Goal: Task Accomplishment & Management: Complete application form

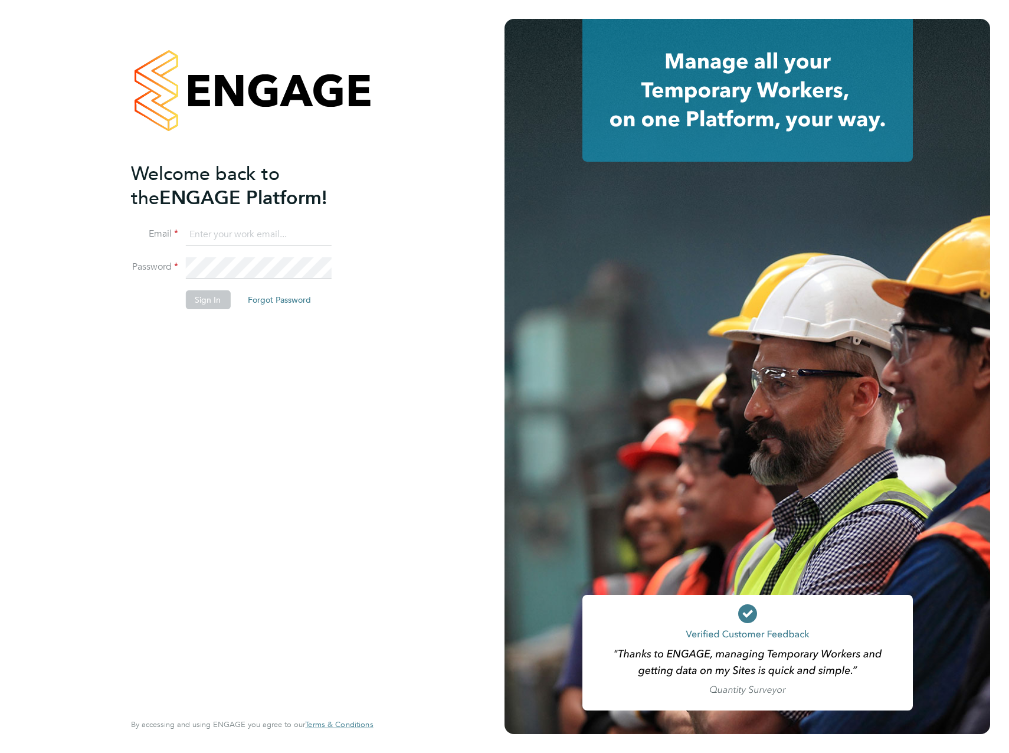
type input "craig.kennedy@vistry.co.uk"
click at [205, 301] on button "Sign In" at bounding box center [207, 299] width 45 height 19
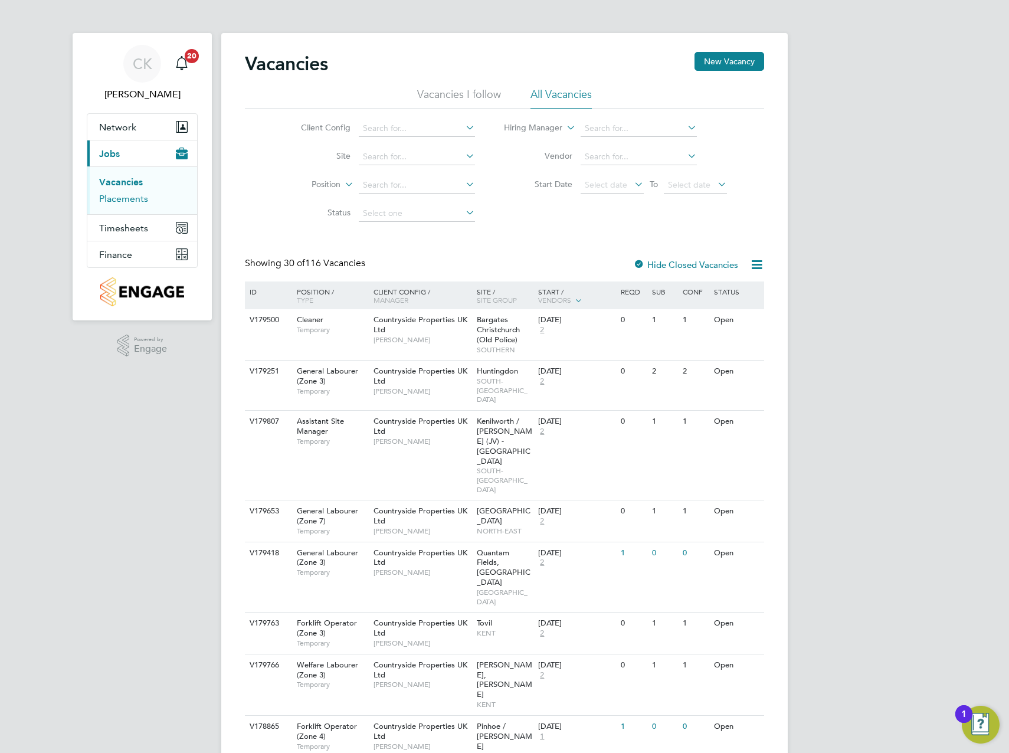
click at [141, 199] on link "Placements" at bounding box center [123, 198] width 49 height 11
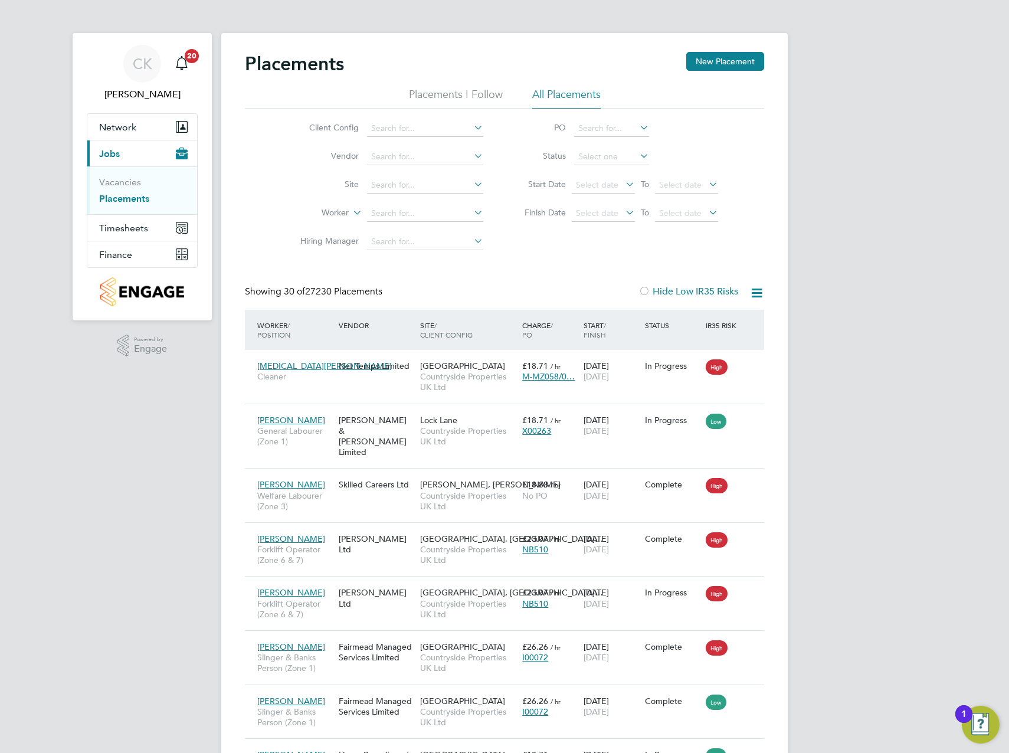
click at [471, 178] on icon at bounding box center [471, 184] width 0 height 17
type input "[PERSON_NAME] Walk / Beacon Side"
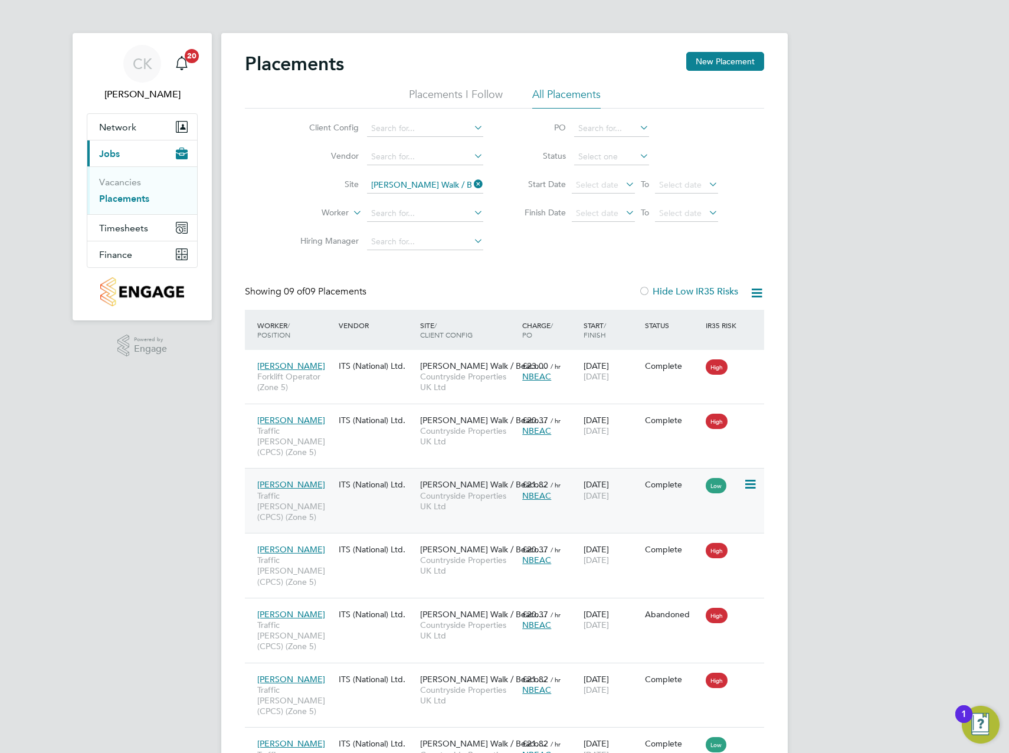
click at [329, 490] on span "Traffic [PERSON_NAME] (CPCS) (Zone 5)" at bounding box center [294, 506] width 75 height 32
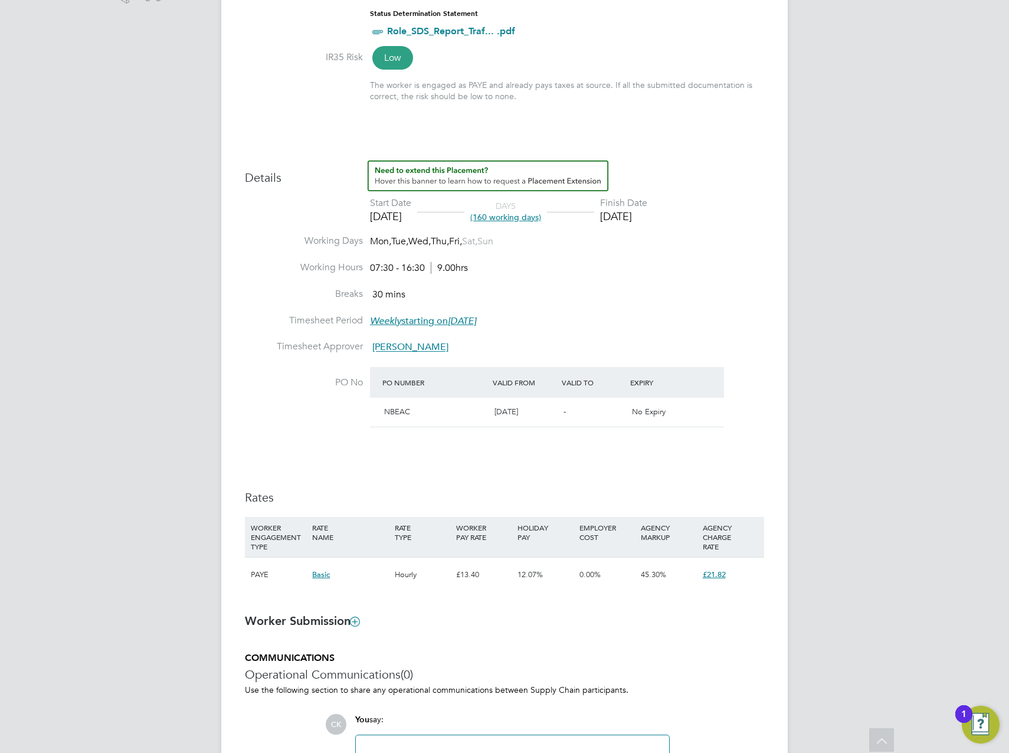
scroll to position [354, 0]
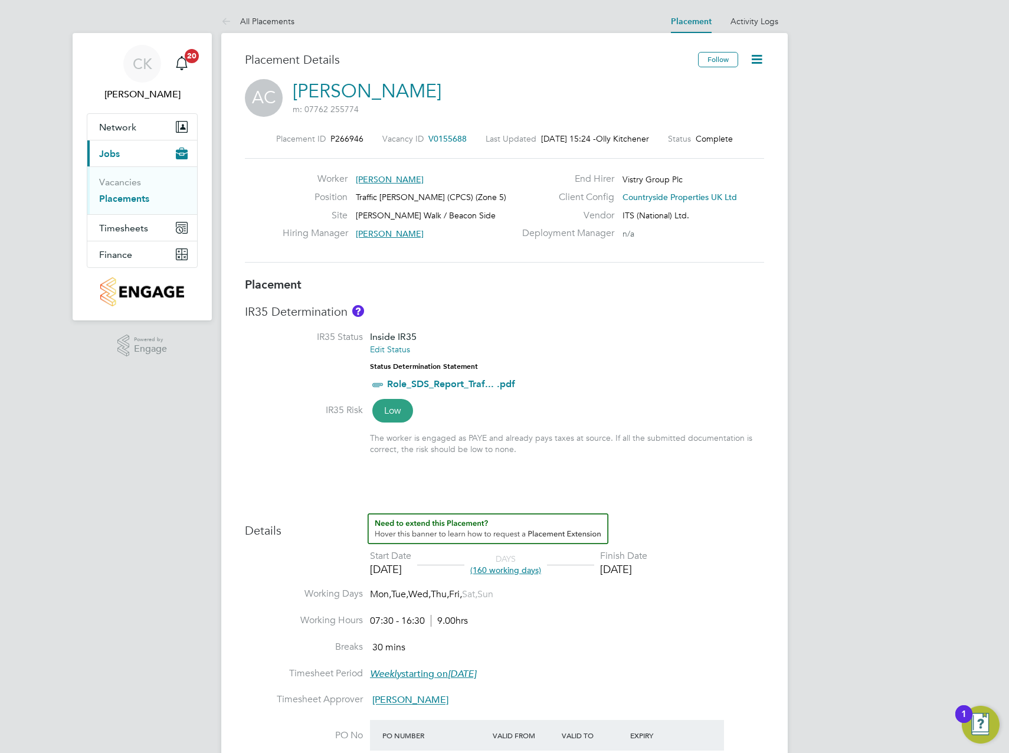
click at [757, 63] on icon at bounding box center [756, 59] width 15 height 15
click at [722, 87] on li "Edit Placement e" at bounding box center [718, 87] width 87 height 17
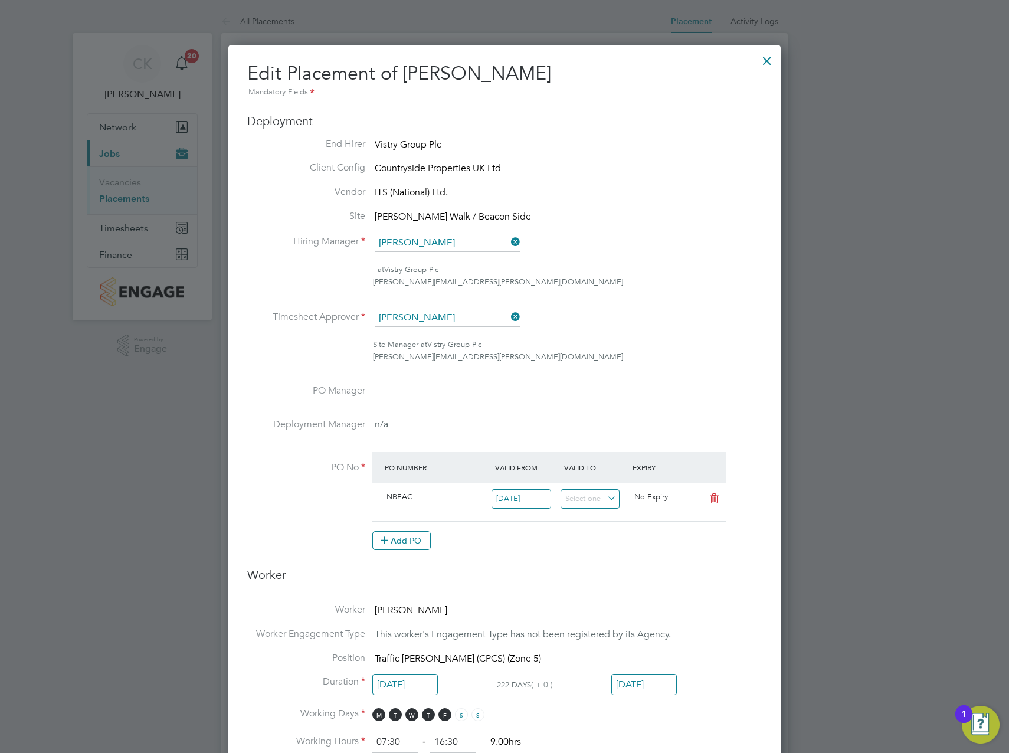
click at [508, 319] on icon at bounding box center [508, 316] width 0 height 17
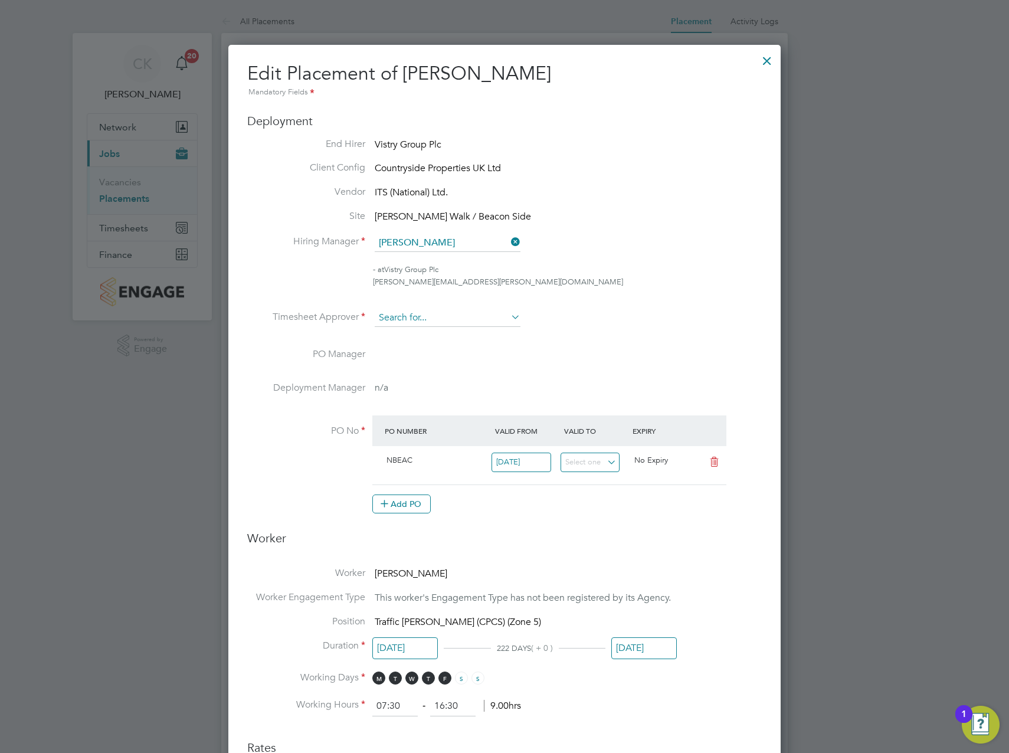
click at [452, 319] on input at bounding box center [448, 318] width 146 height 18
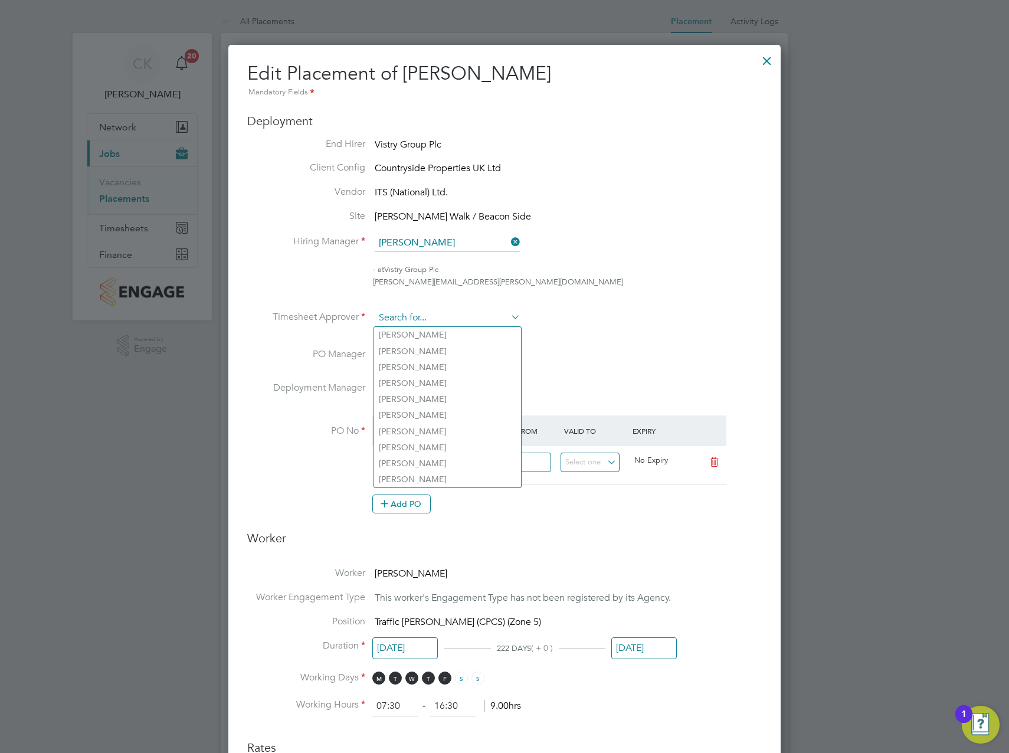
type input "A"
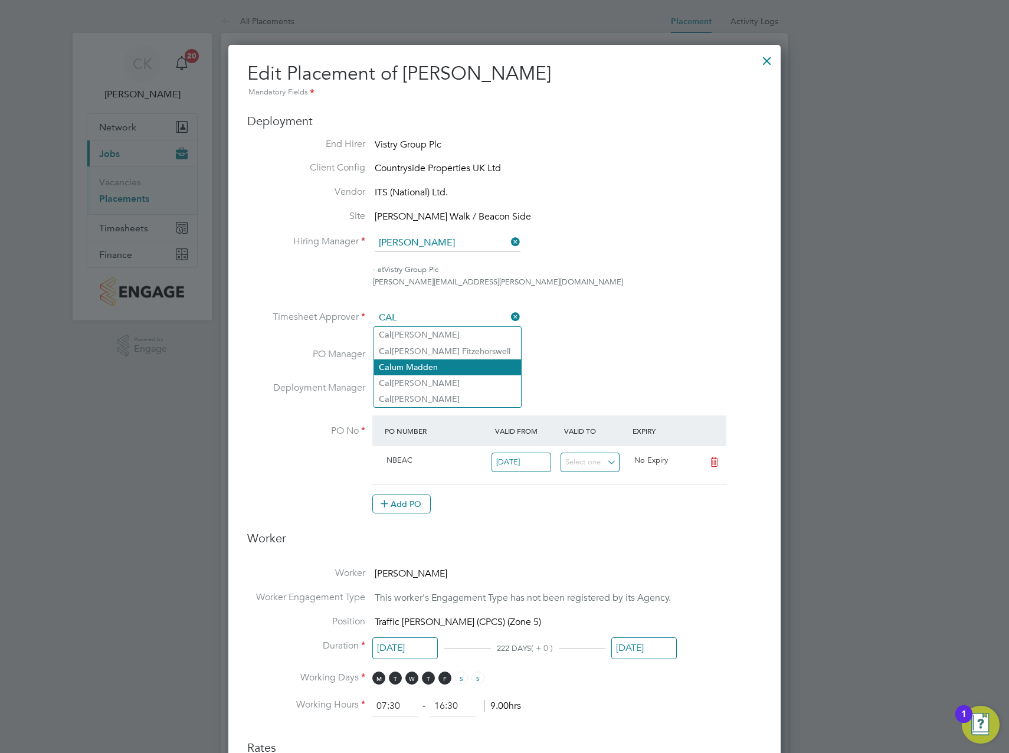
type input "[PERSON_NAME]"
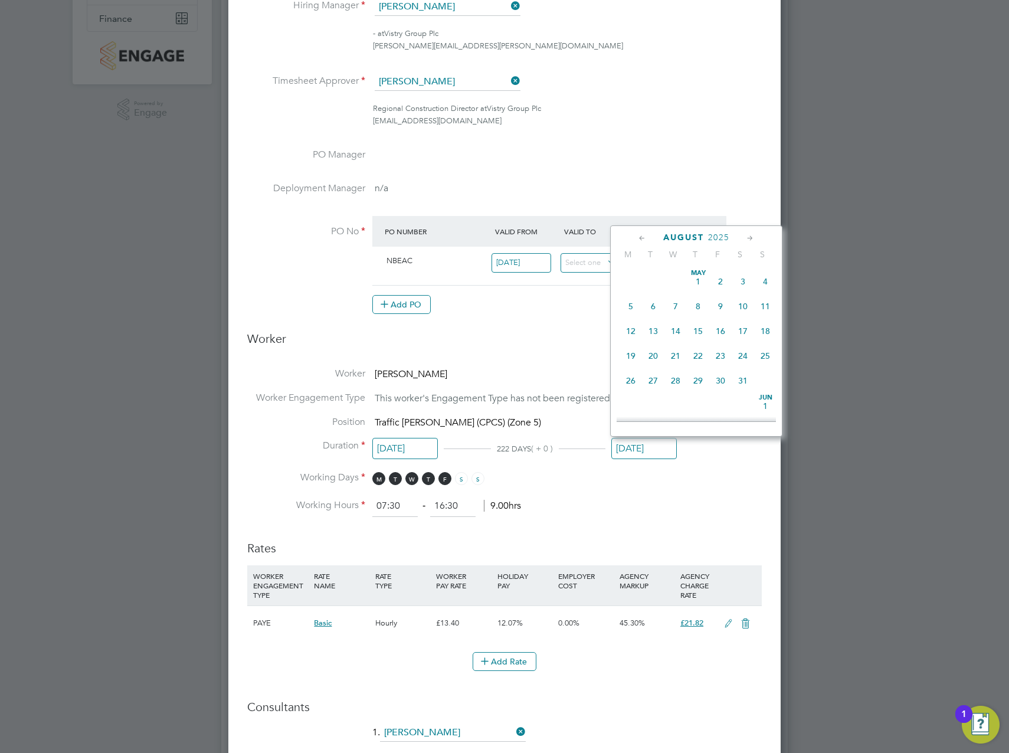
click at [637, 451] on input "[DATE]" at bounding box center [643, 449] width 65 height 22
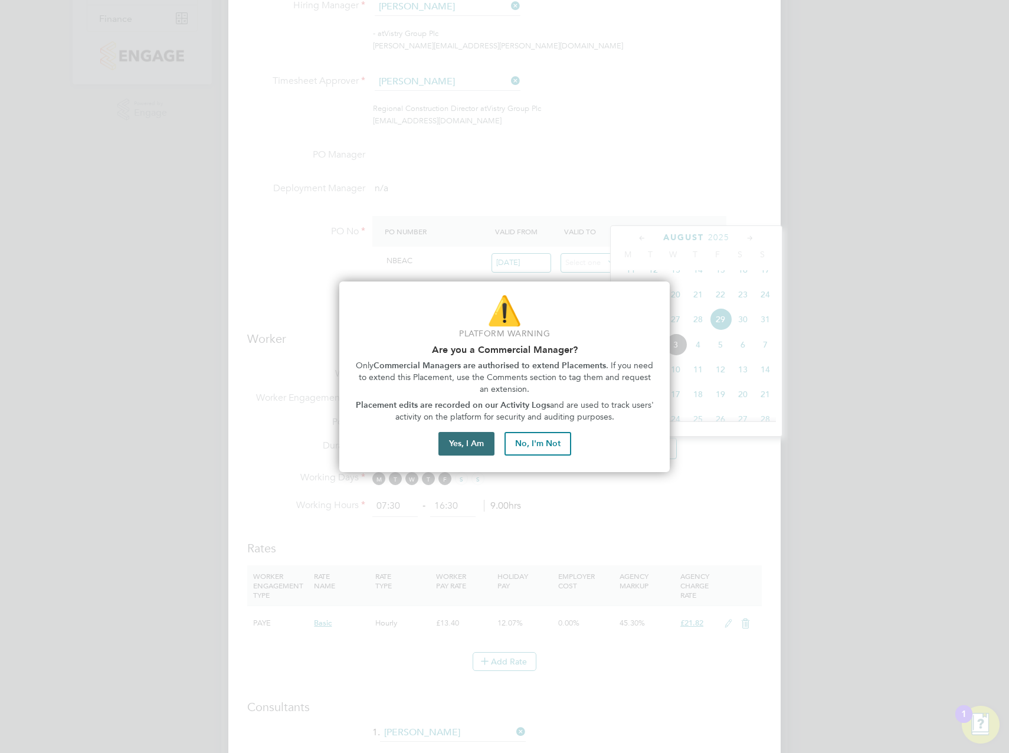
click at [477, 442] on button "Yes, I Am" at bounding box center [466, 444] width 56 height 24
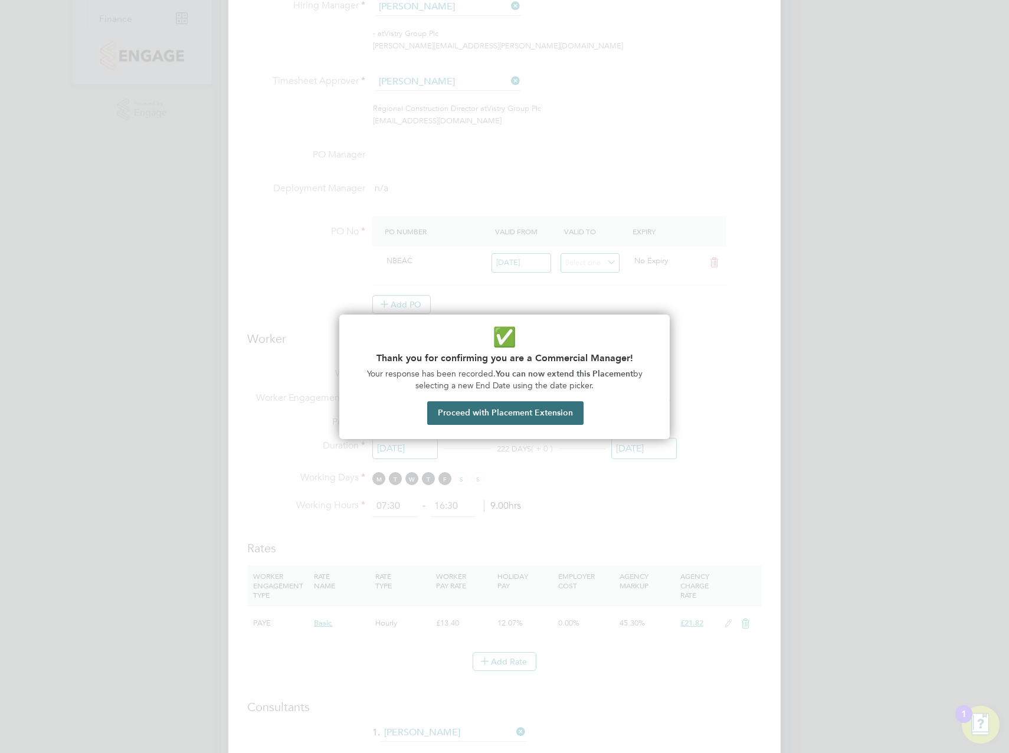
click at [493, 414] on button "Proceed with Placement Extension" at bounding box center [505, 413] width 156 height 24
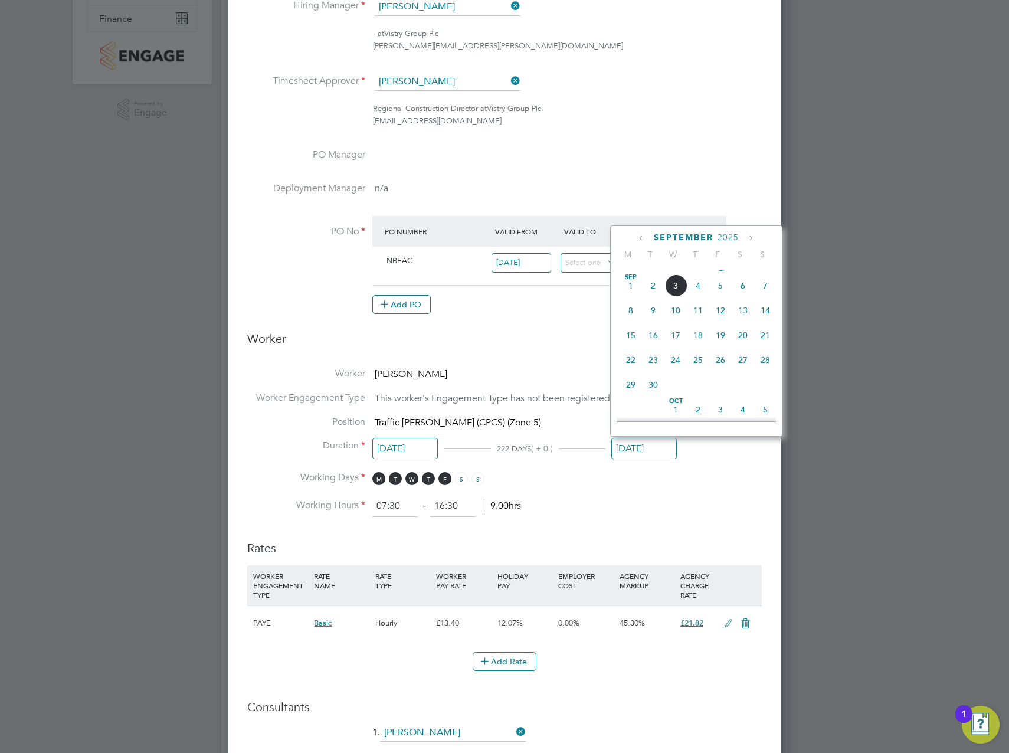
click at [655, 396] on span "30" at bounding box center [653, 384] width 22 height 22
type input "[DATE]"
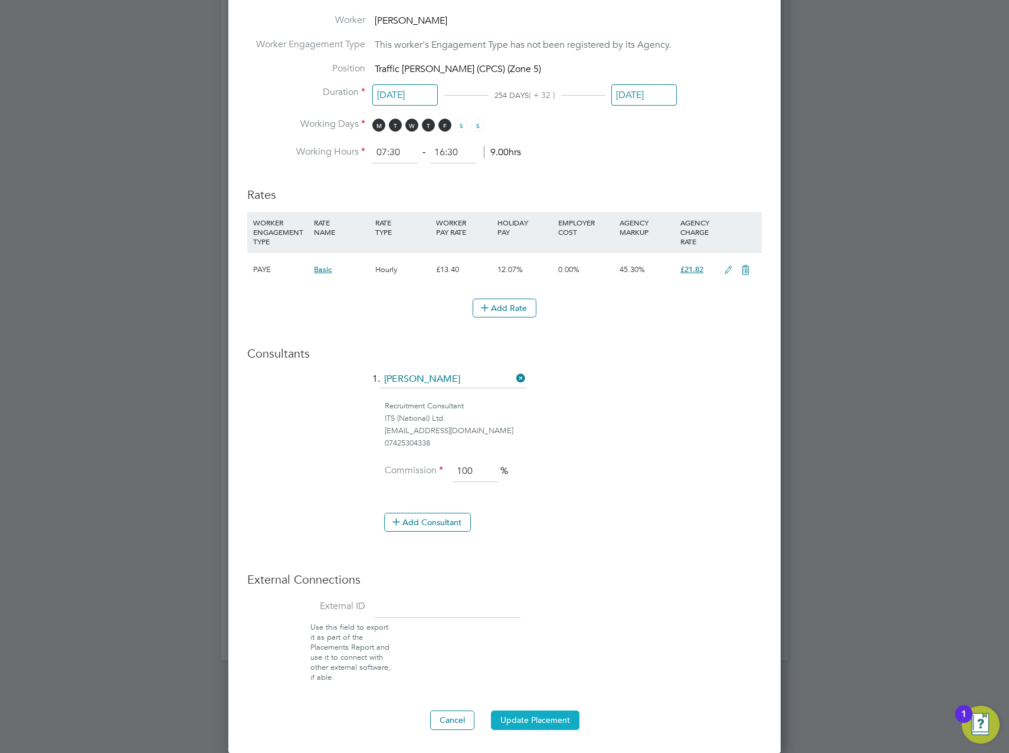
click at [559, 719] on button "Update Placement" at bounding box center [535, 719] width 88 height 19
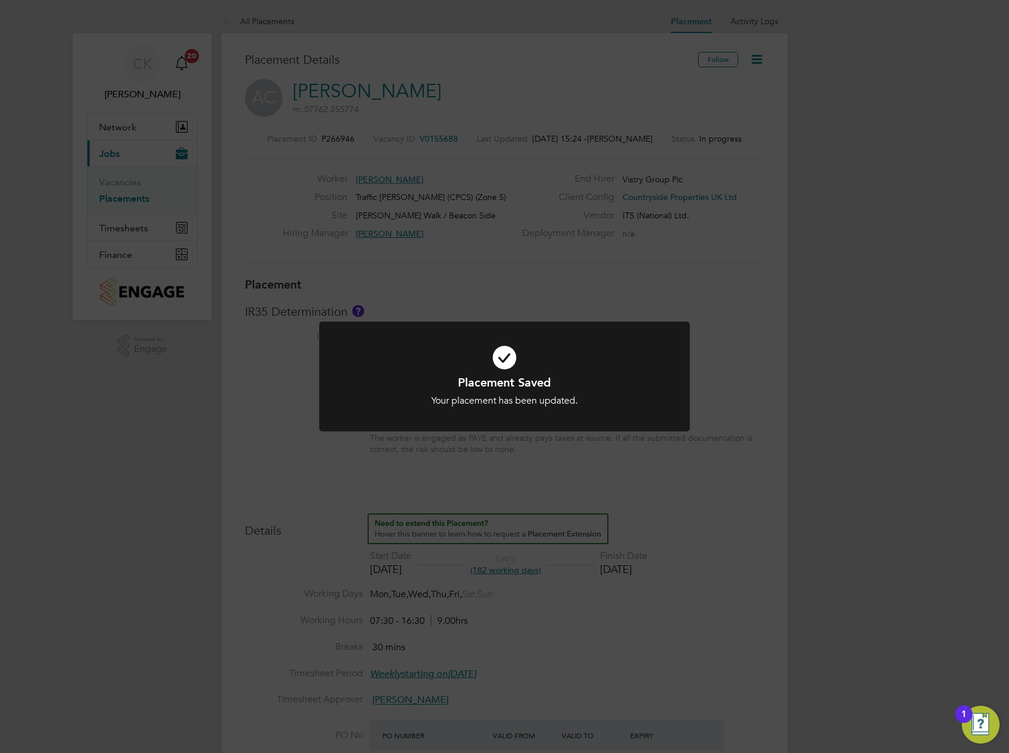
click at [711, 506] on div "Placement Saved Your placement has been updated. Cancel Okay" at bounding box center [504, 376] width 1009 height 753
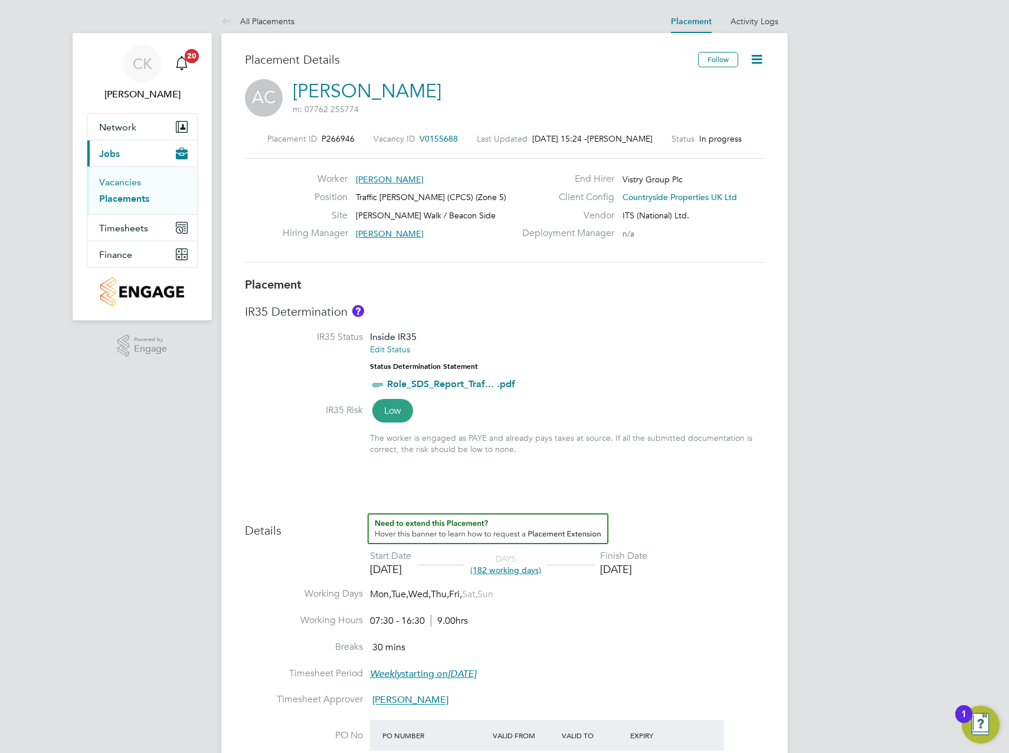
click at [129, 184] on link "Vacancies" at bounding box center [120, 181] width 42 height 11
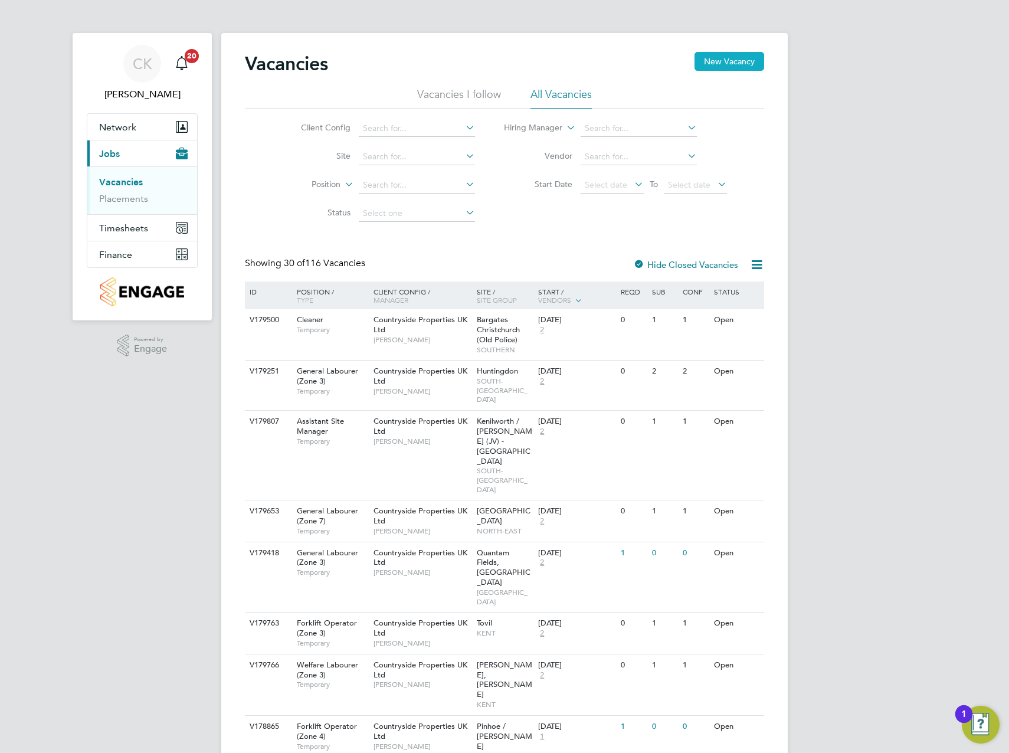
click at [722, 65] on button "New Vacancy" at bounding box center [729, 61] width 70 height 19
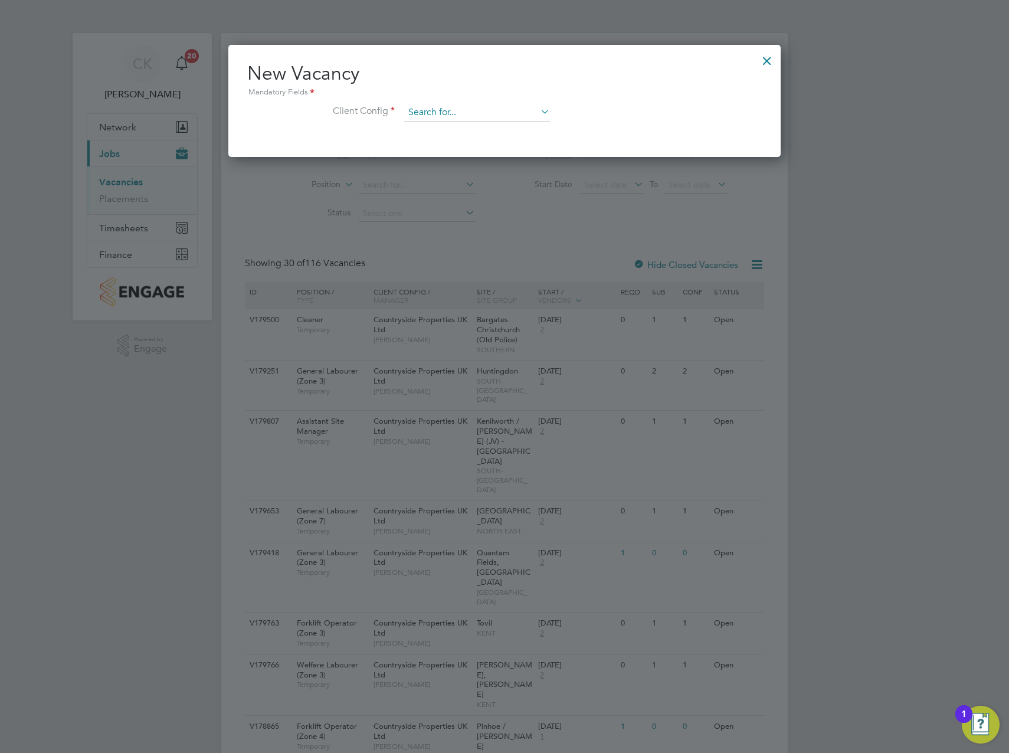
click at [466, 114] on input at bounding box center [477, 113] width 146 height 18
type input "P"
type input "BEAC"
click at [538, 112] on icon at bounding box center [538, 111] width 0 height 17
click at [439, 117] on input at bounding box center [477, 113] width 146 height 18
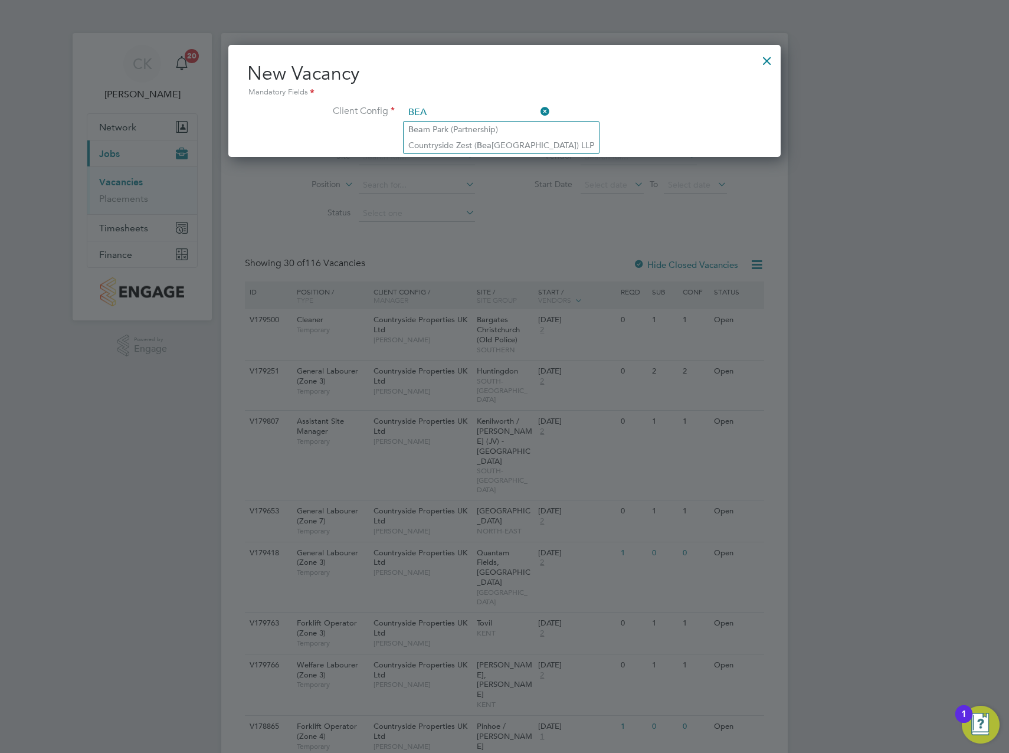
type input "BEA"
click at [538, 109] on icon at bounding box center [538, 111] width 0 height 17
click at [480, 116] on input at bounding box center [477, 113] width 146 height 18
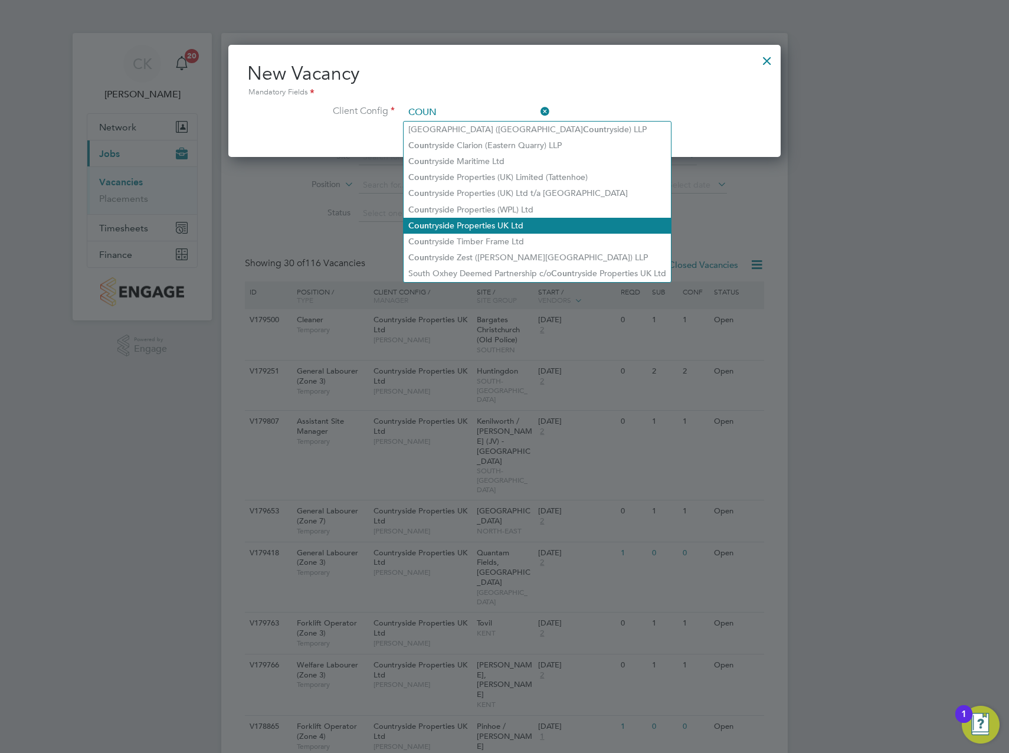
type input "Countryside Properties UK Ltd"
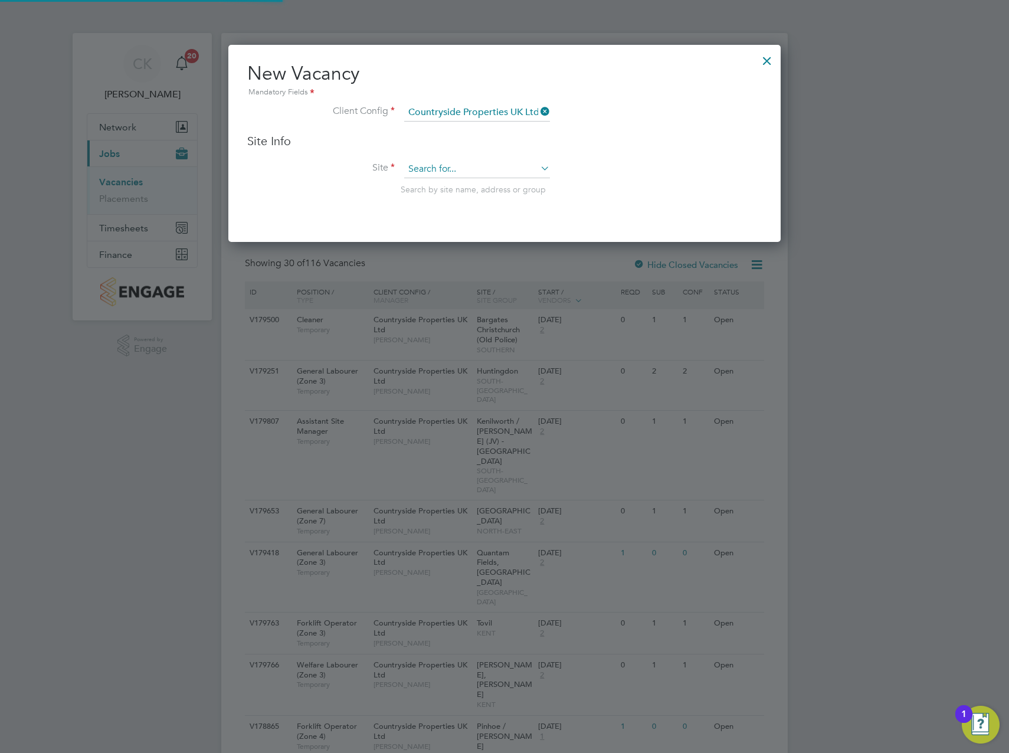
click at [512, 163] on input at bounding box center [477, 169] width 146 height 18
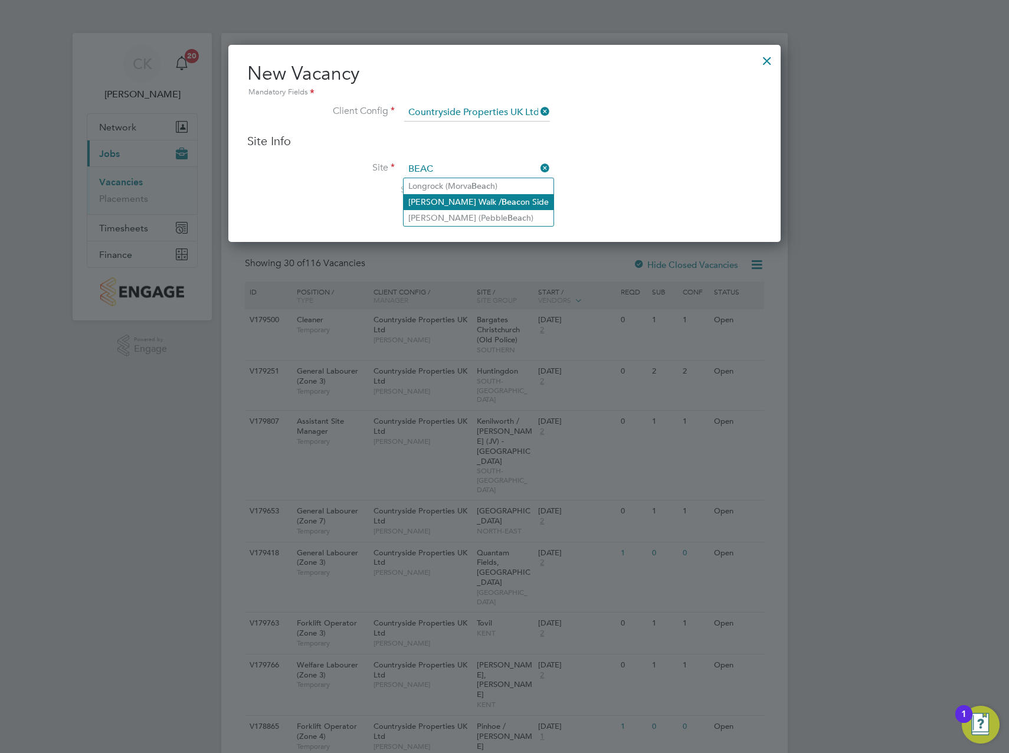
click at [501, 204] on b "Beac" at bounding box center [510, 202] width 19 height 10
type input "[PERSON_NAME] Walk / Beacon Side"
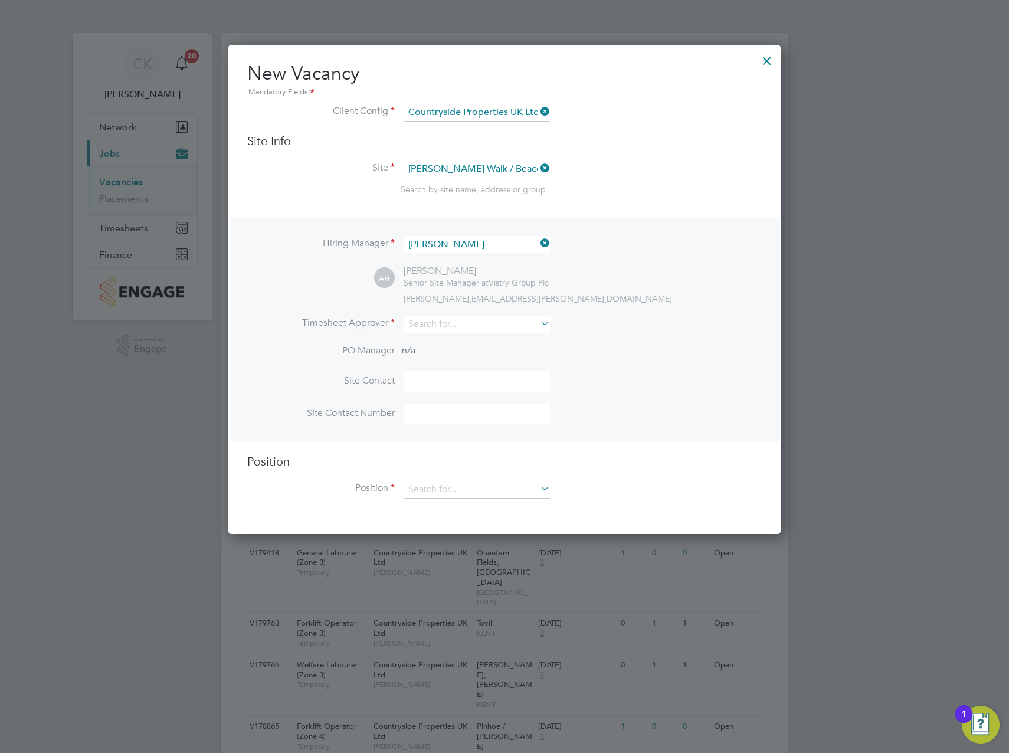
click at [538, 244] on icon at bounding box center [538, 243] width 0 height 17
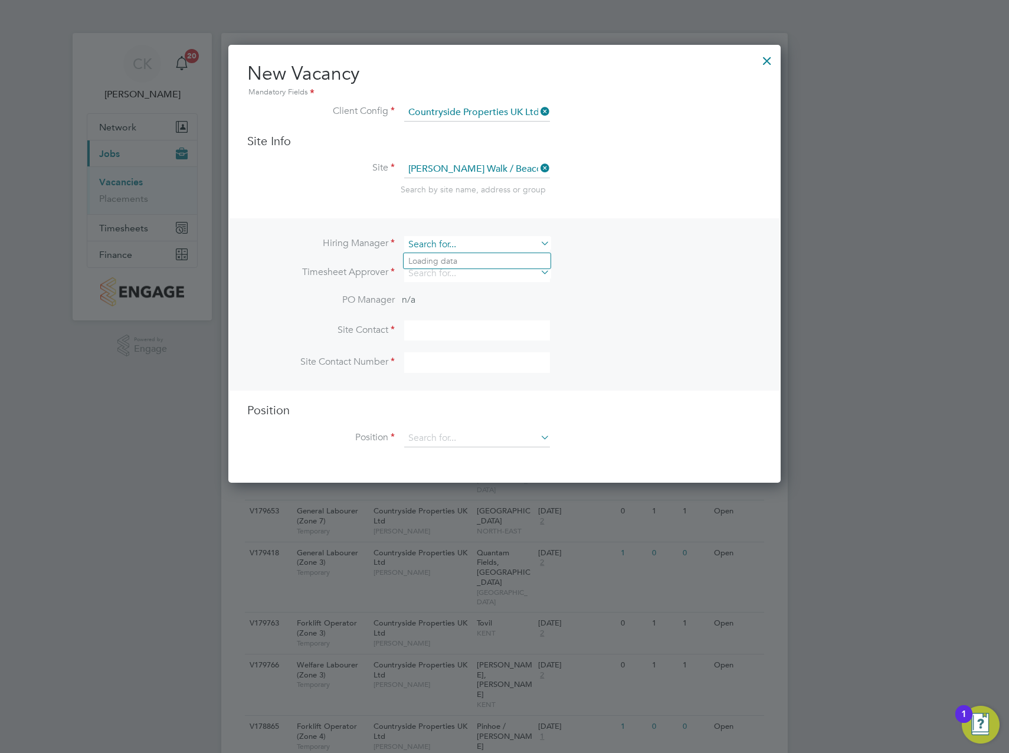
click at [513, 247] on input at bounding box center [477, 244] width 146 height 17
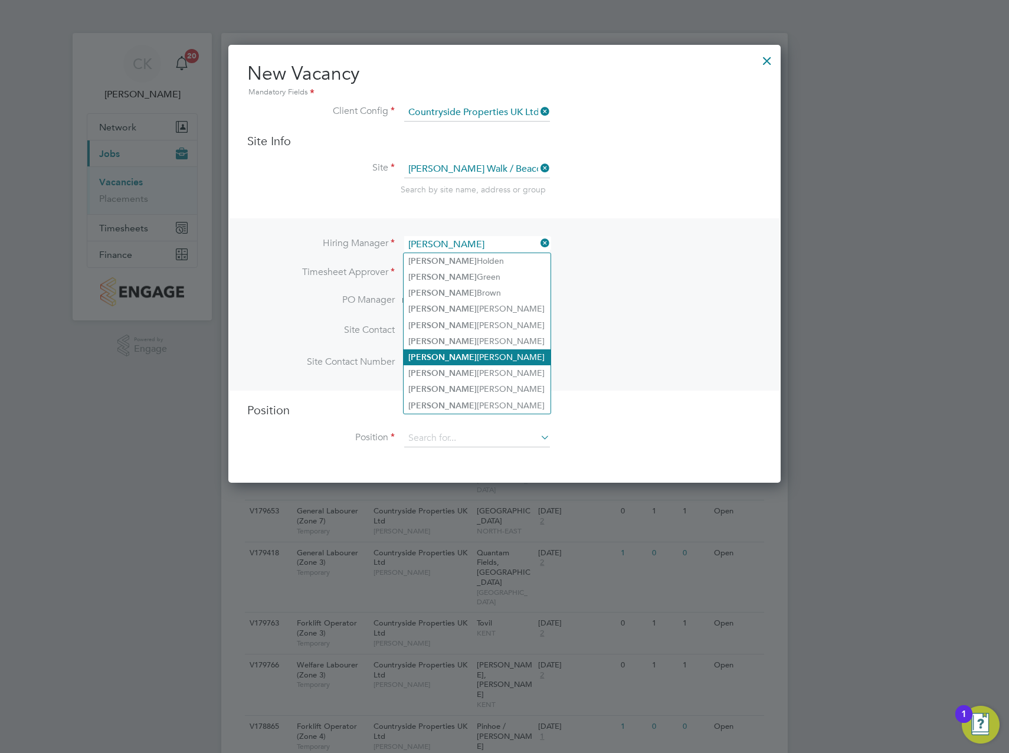
type input "[PERSON_NAME]"
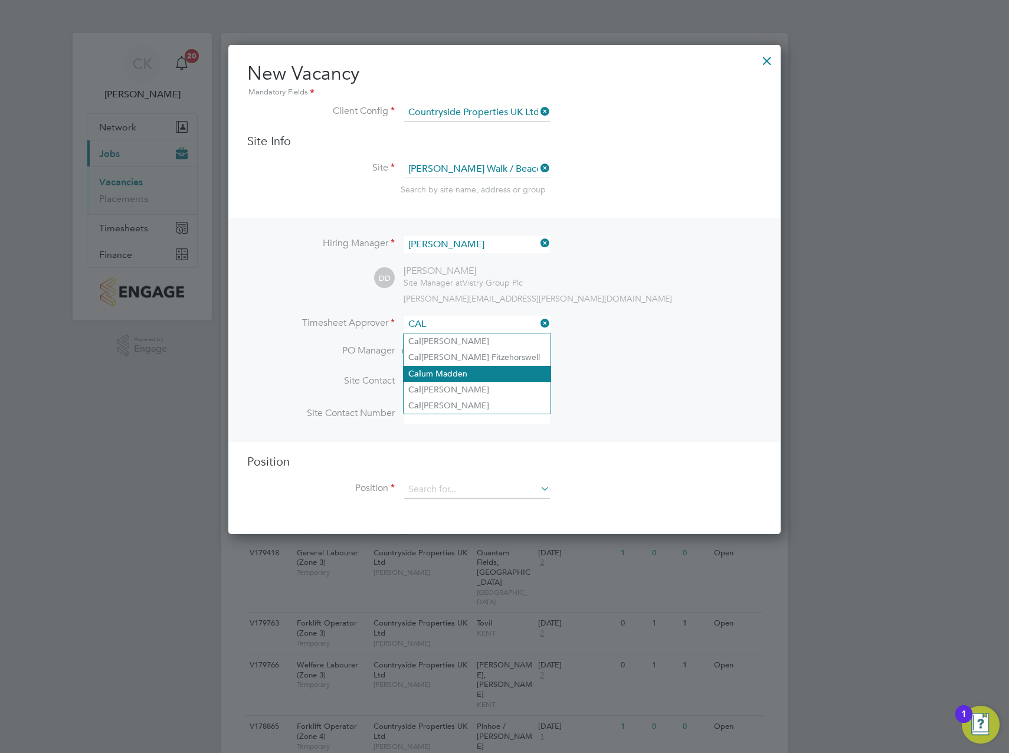
type input "[PERSON_NAME]"
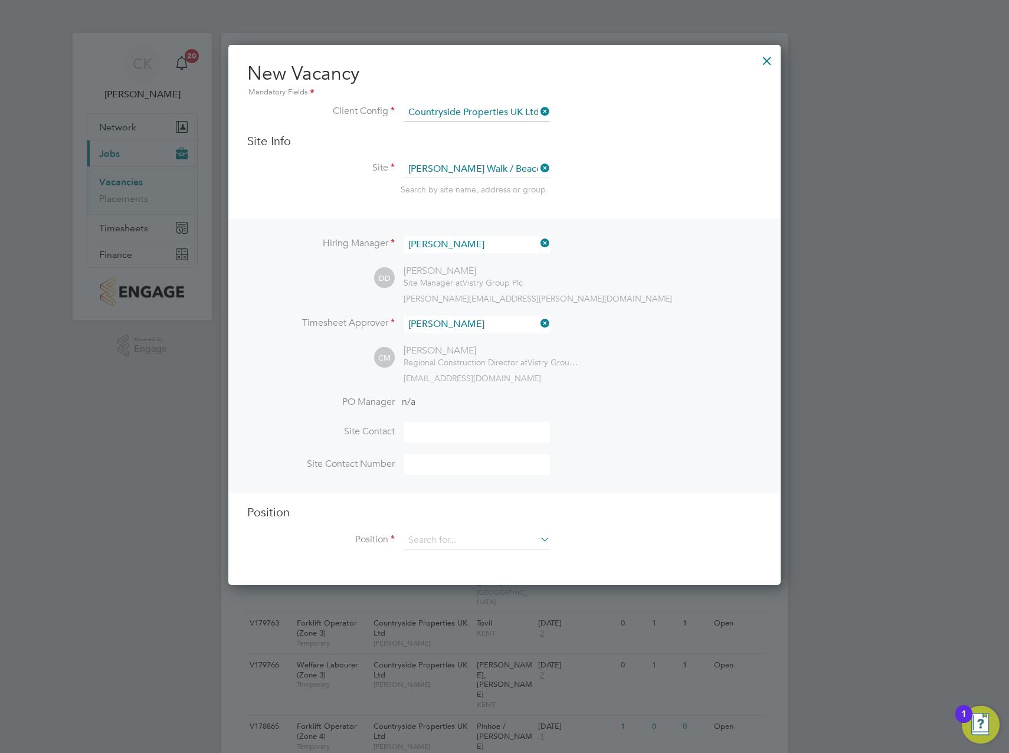
scroll to position [541, 553]
click at [451, 430] on input at bounding box center [477, 432] width 146 height 21
type input "[PERSON_NAME]"
type input "07826 941057"
type input "GATE"
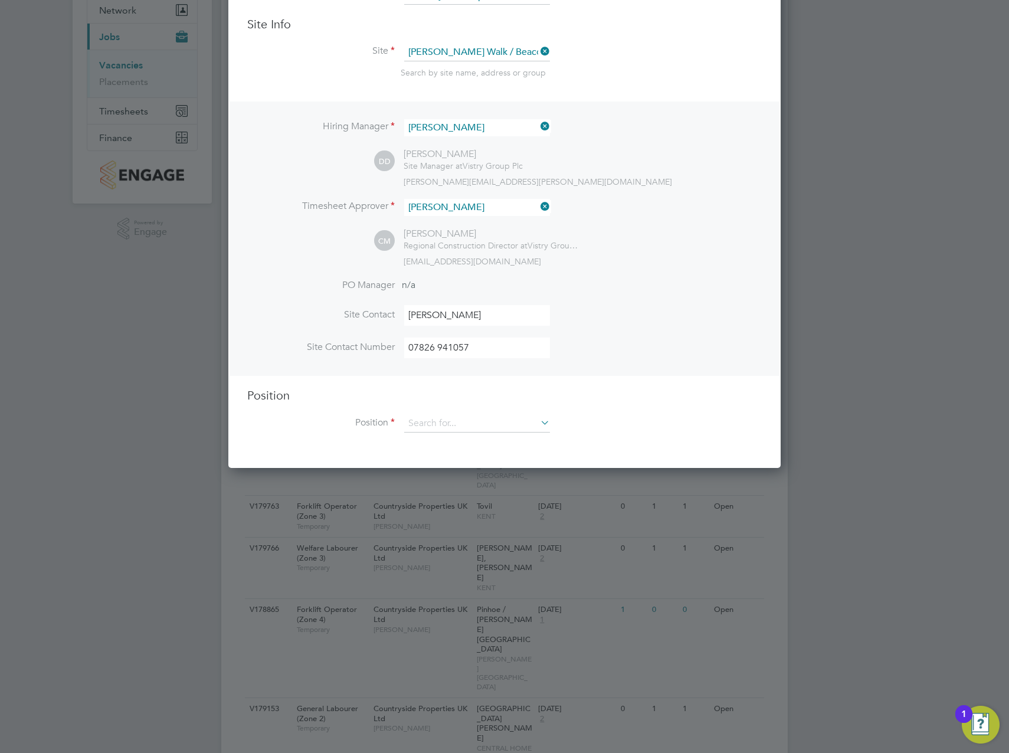
scroll to position [118, 0]
click at [535, 419] on input at bounding box center [477, 422] width 146 height 18
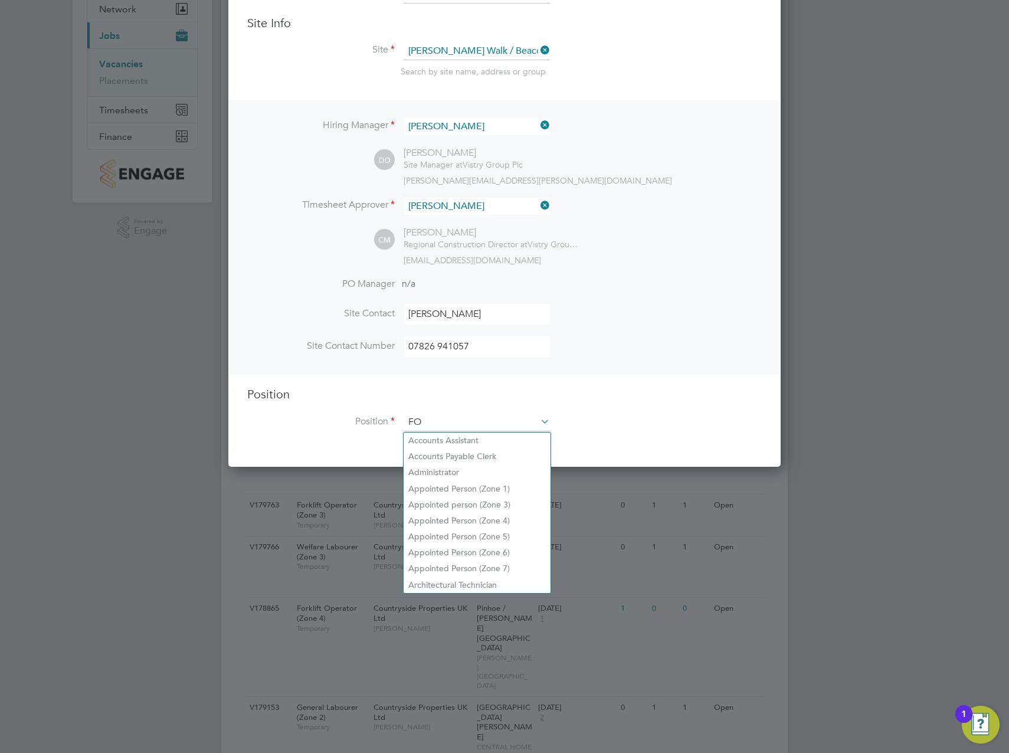
scroll to position [1695, 553]
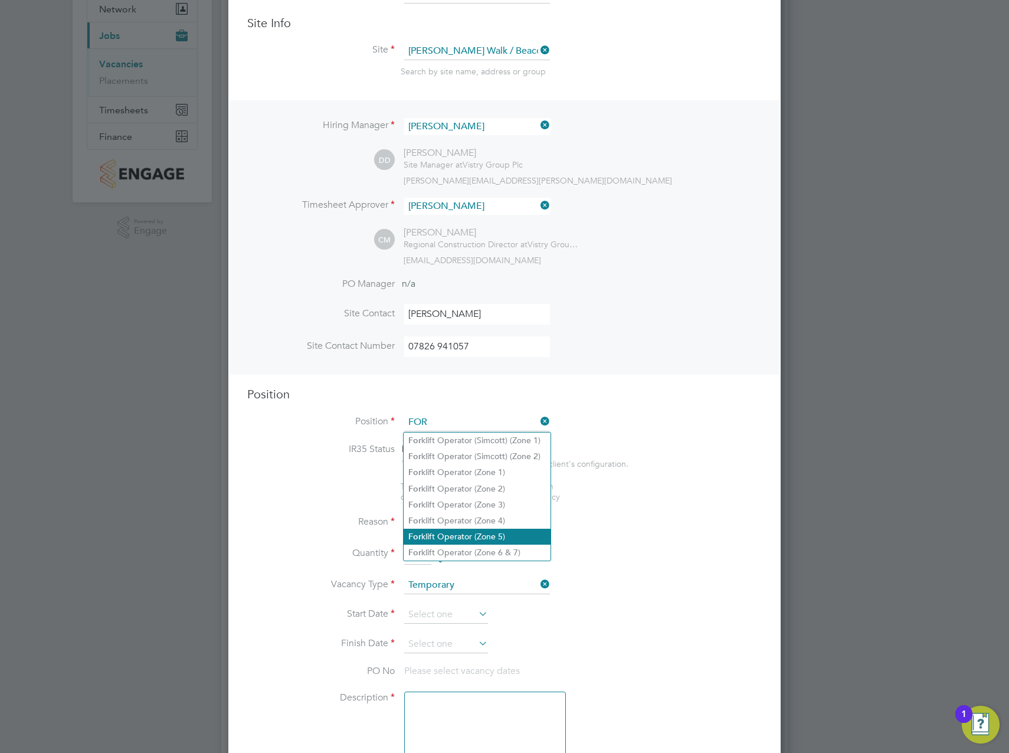
type input "Forklift Operator (Zone 5)"
type textarea "Operate construction plant. Telehandlers / Rough Terrain Trucks. Delivering lar…"
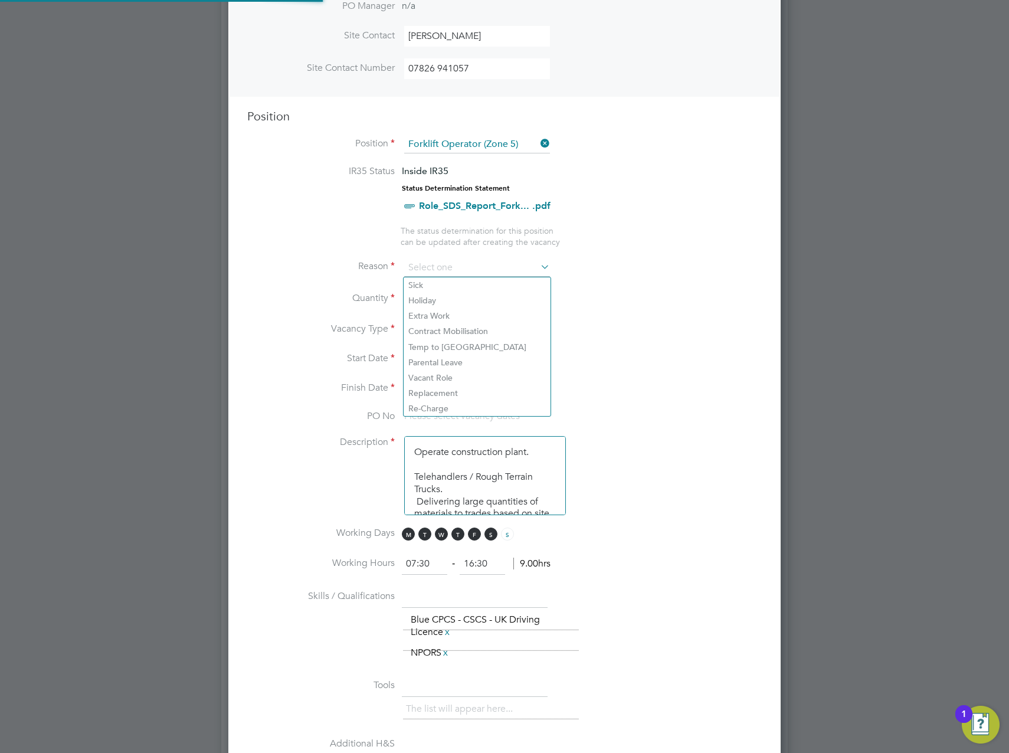
scroll to position [405, 0]
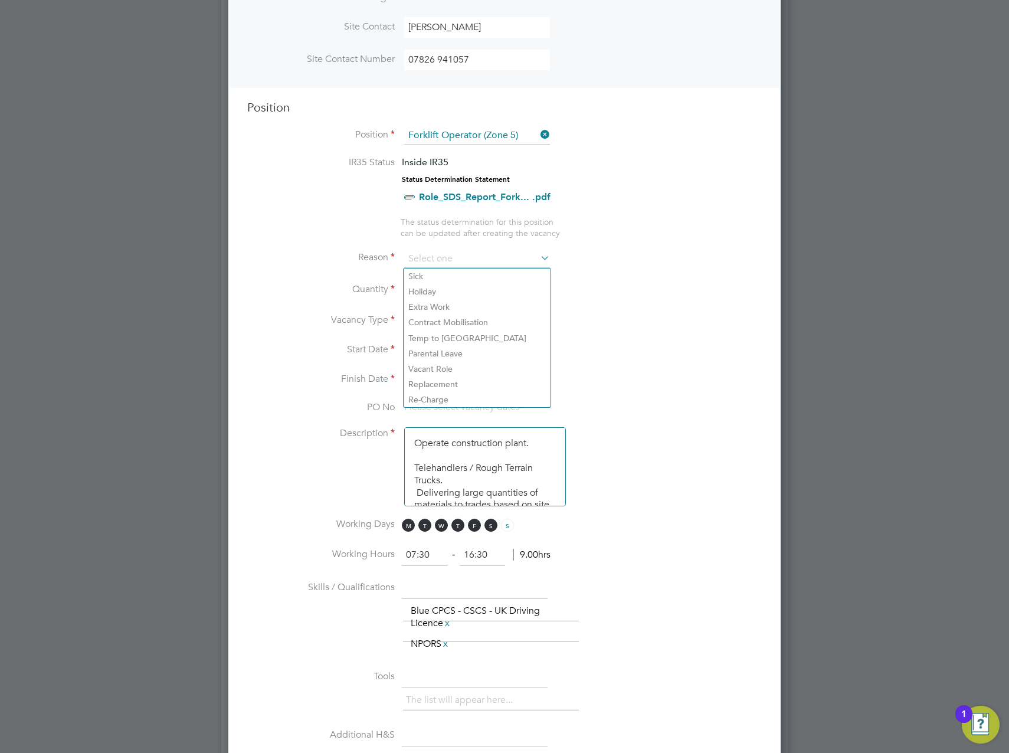
click at [626, 297] on li "Quantity" at bounding box center [504, 296] width 514 height 33
click at [516, 260] on input at bounding box center [477, 259] width 146 height 18
click at [462, 293] on li "Holiday" at bounding box center [476, 291] width 147 height 15
type input "Holiday"
click at [441, 287] on div at bounding box center [440, 286] width 10 height 8
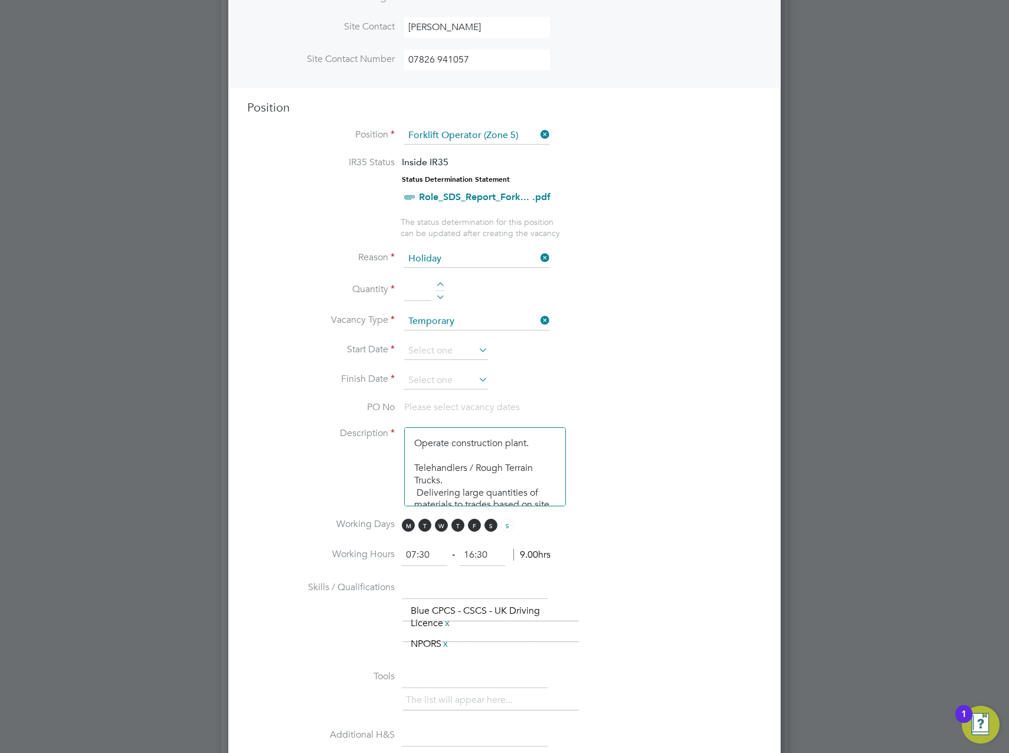
type input "1"
click at [493, 354] on li "Start Date" at bounding box center [504, 356] width 514 height 29
click at [476, 353] on icon at bounding box center [476, 350] width 0 height 17
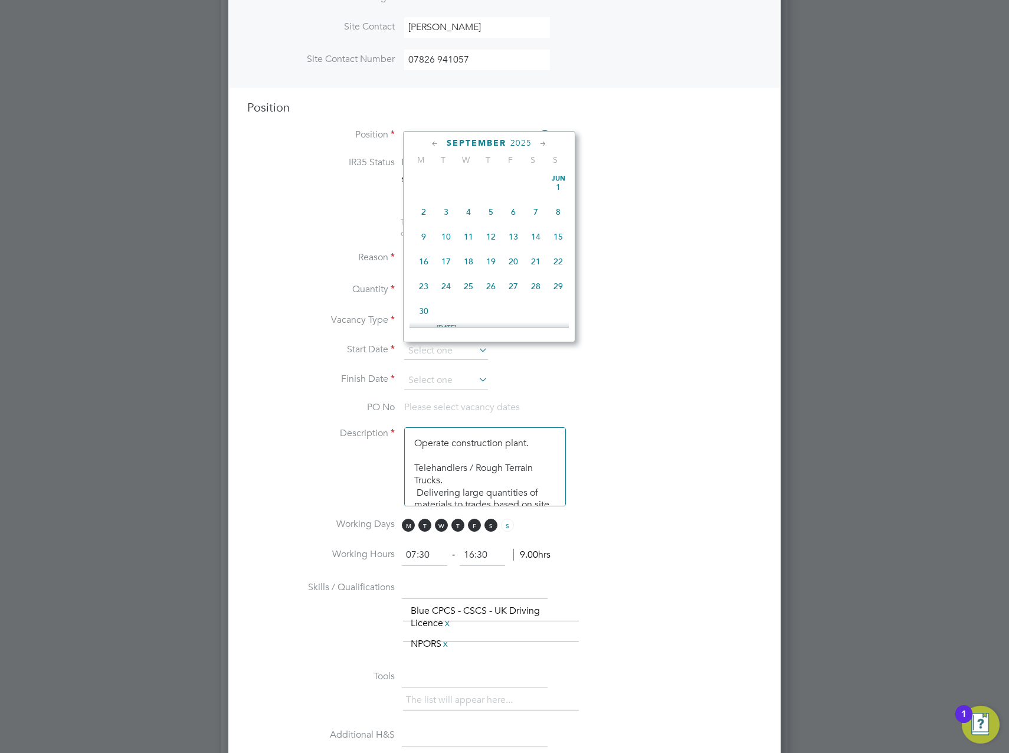
scroll to position [357, 0]
click at [426, 239] on span "[DATE]" at bounding box center [423, 227] width 22 height 22
type input "[DATE]"
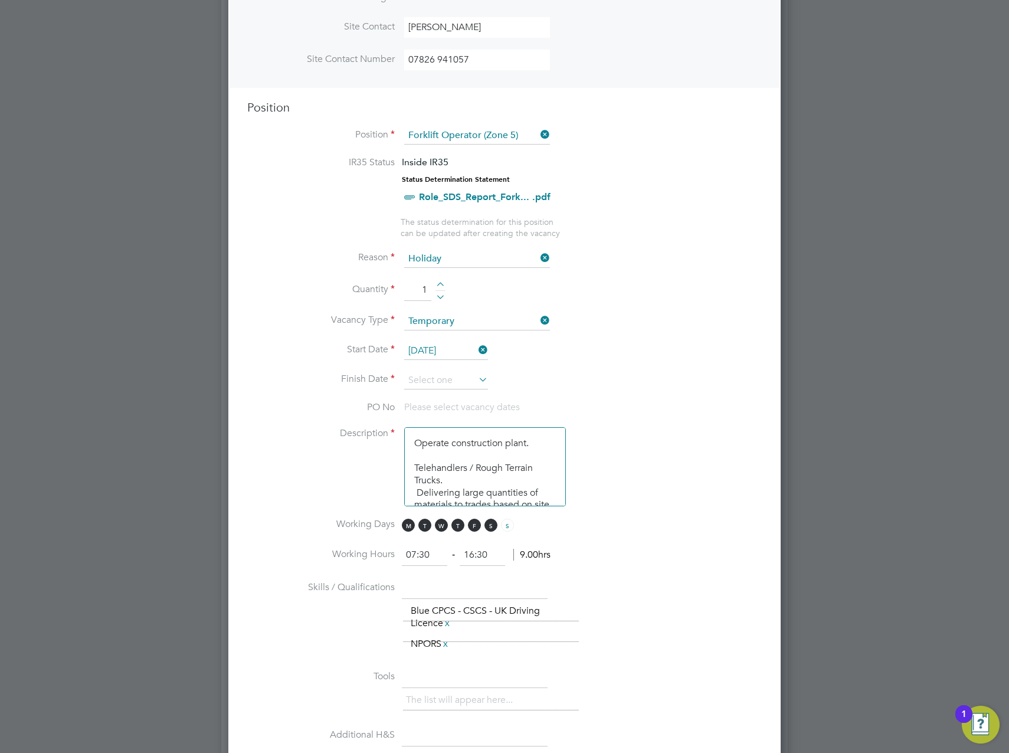
click at [476, 378] on icon at bounding box center [476, 379] width 0 height 17
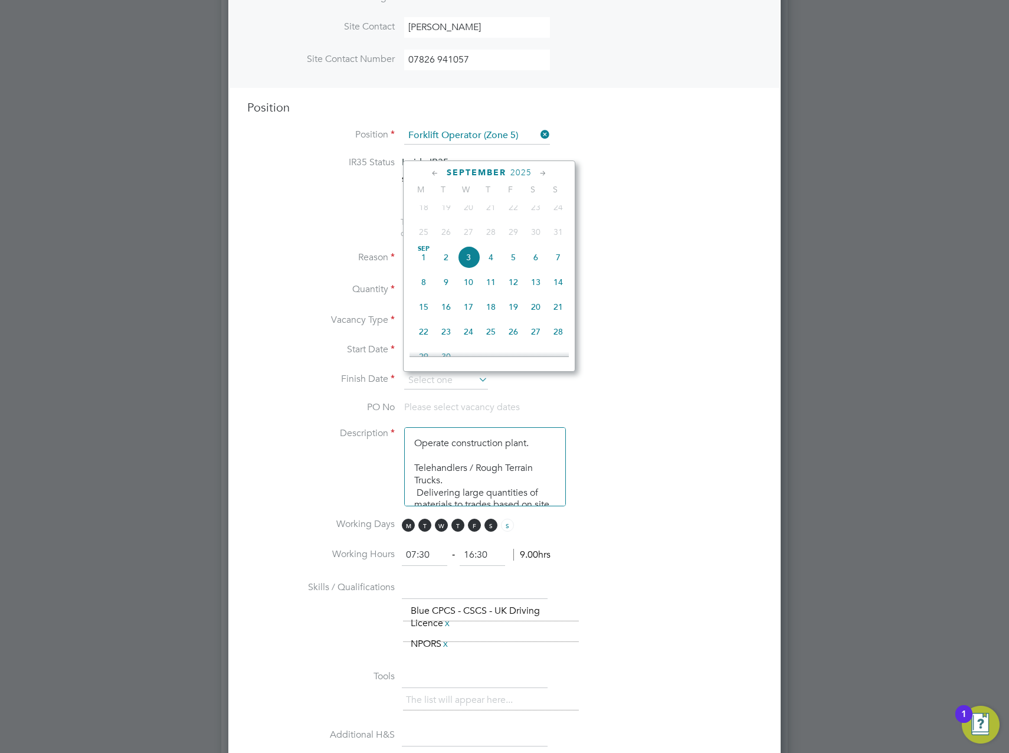
click at [516, 267] on span "5" at bounding box center [513, 257] width 22 height 22
type input "[DATE]"
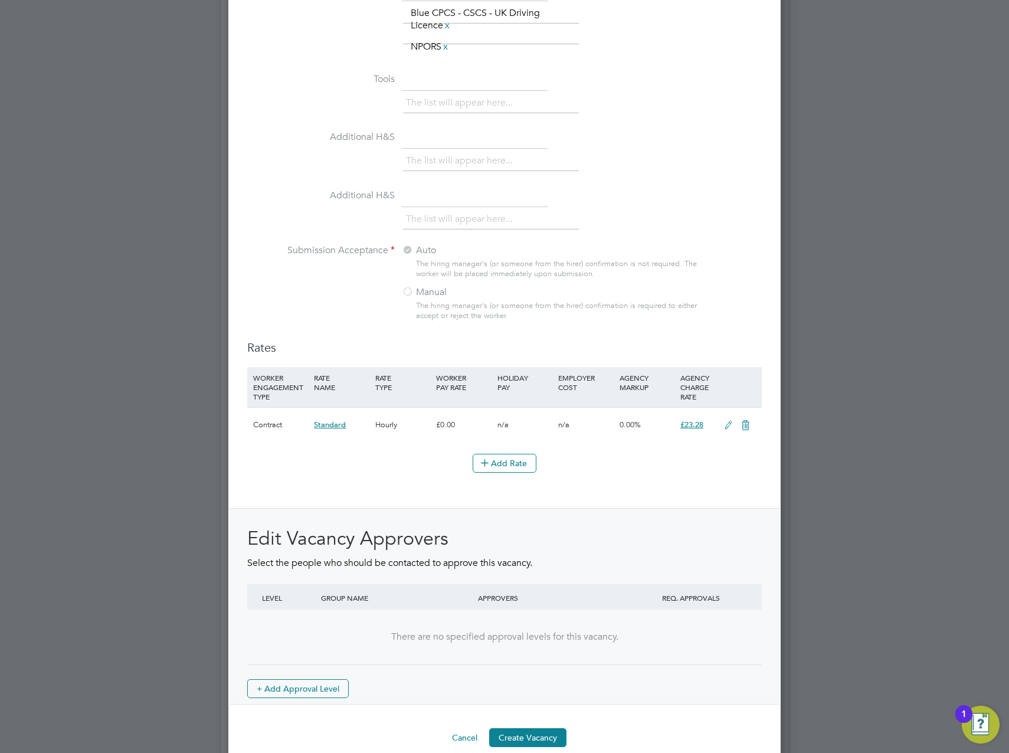
scroll to position [1104, 0]
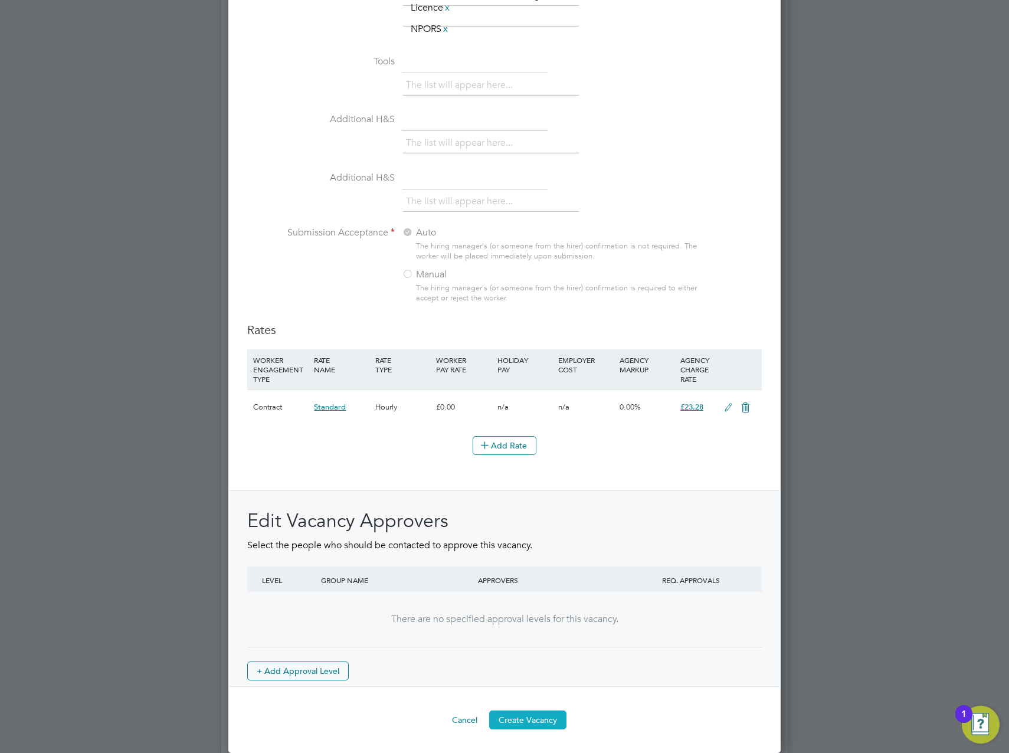
click at [527, 716] on button "Create Vacancy" at bounding box center [527, 719] width 77 height 19
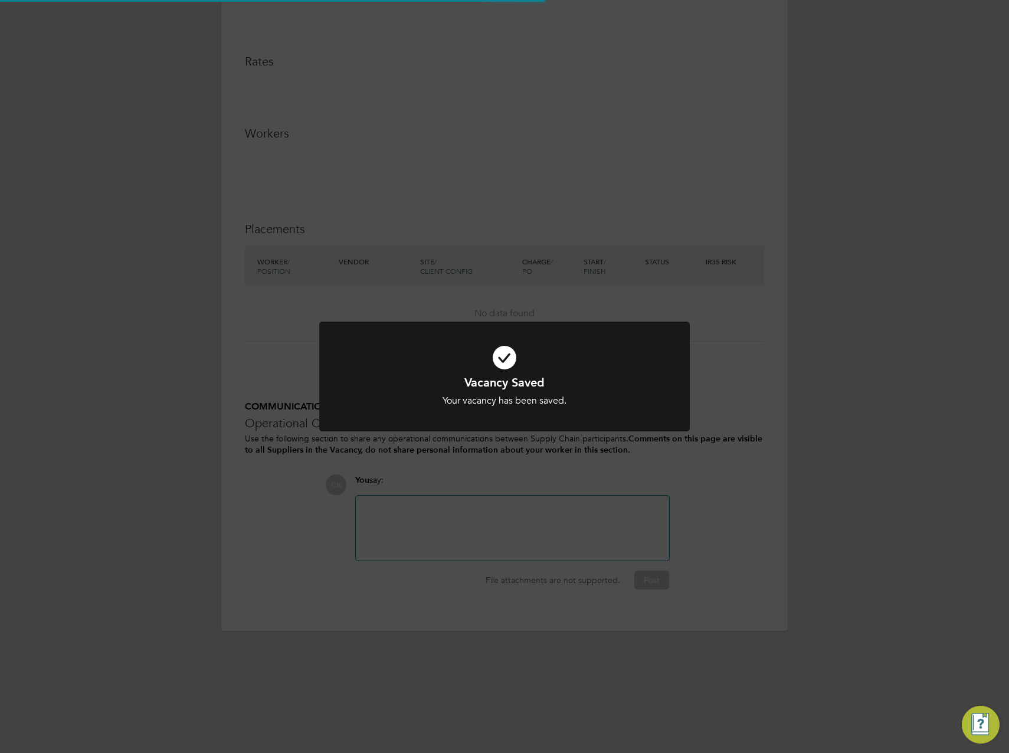
scroll to position [19, 233]
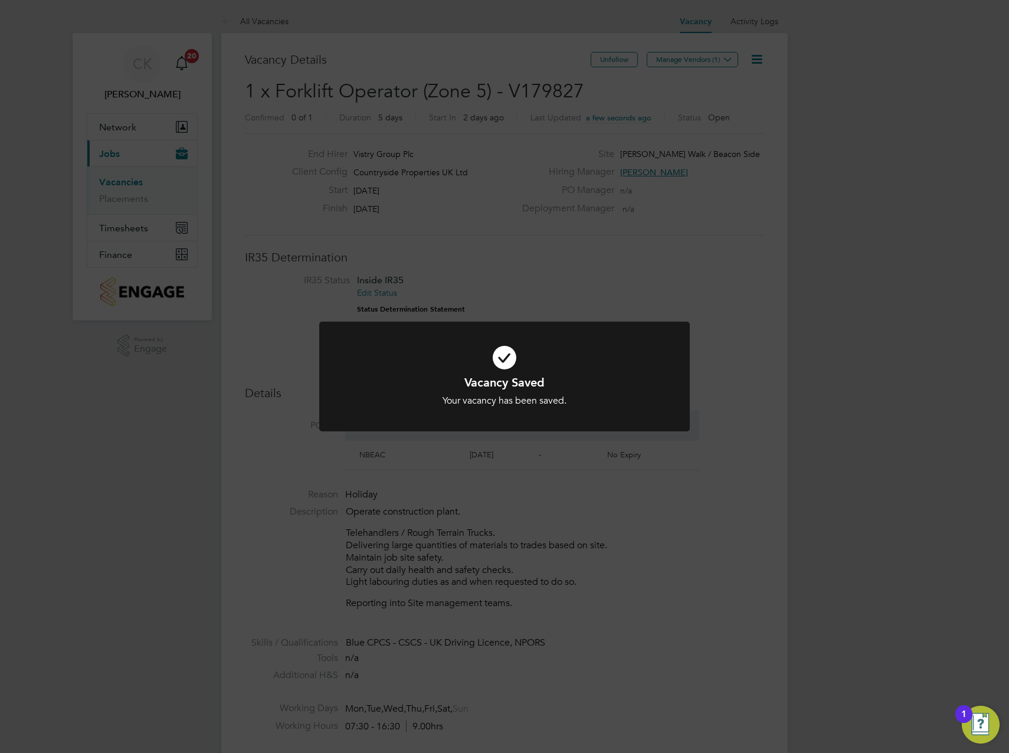
click at [691, 253] on div "Vacancy Saved Your vacancy has been saved. Cancel Okay" at bounding box center [504, 376] width 1009 height 753
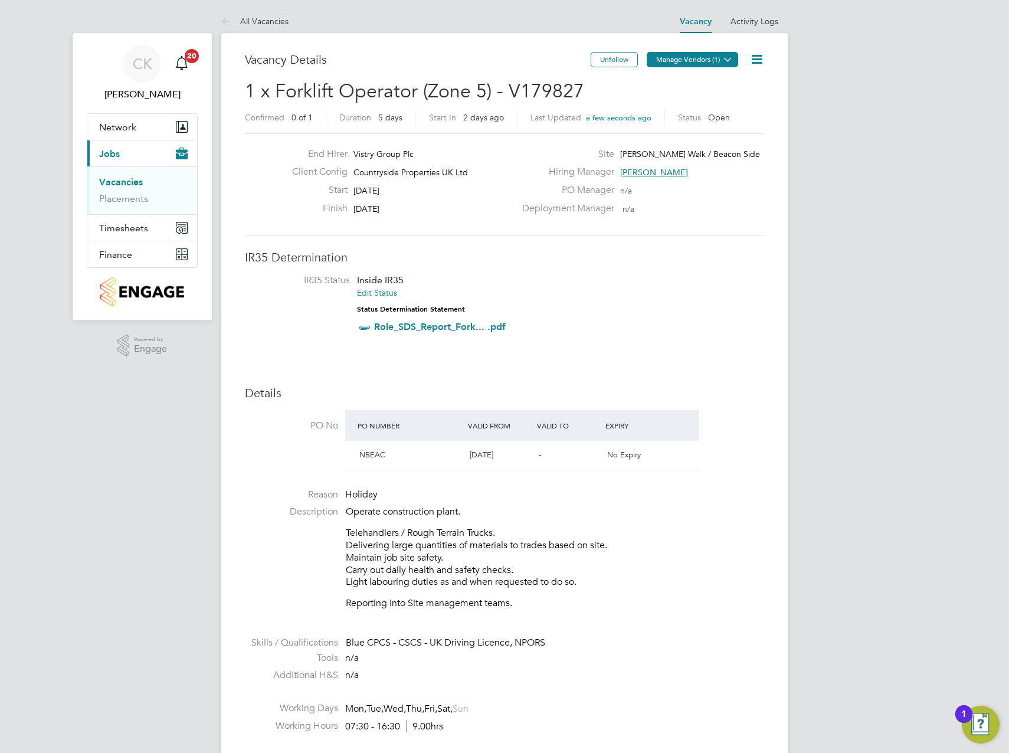
click at [698, 60] on button "Manage Vendors (1)" at bounding box center [691, 59] width 91 height 15
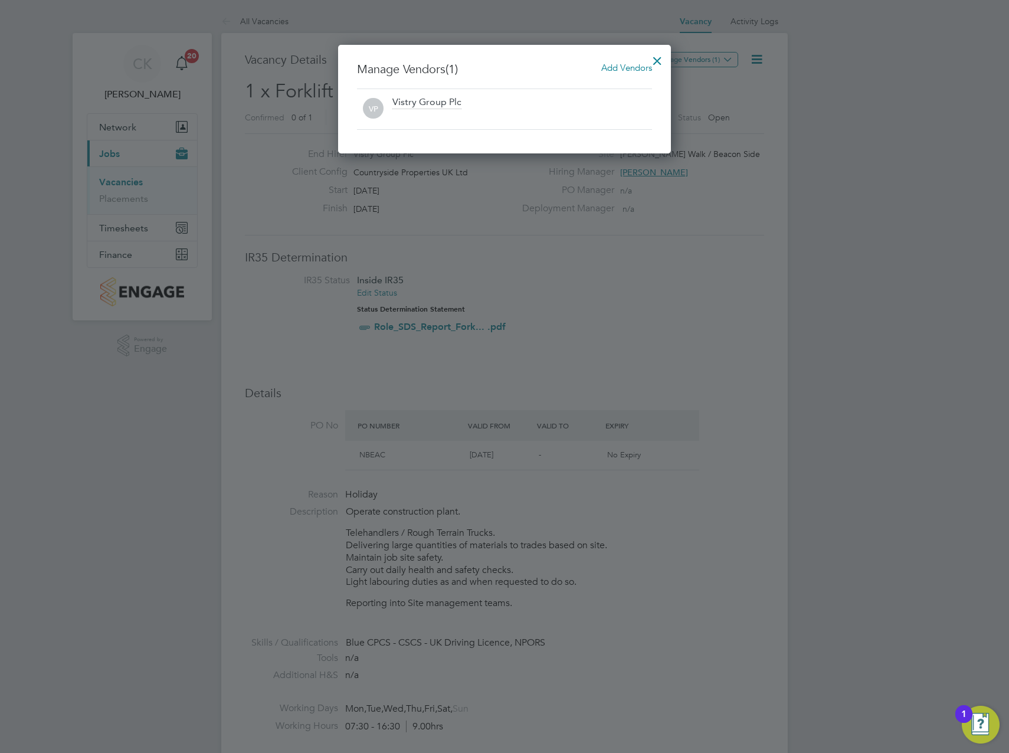
click at [616, 66] on span "Add Vendors" at bounding box center [626, 67] width 51 height 11
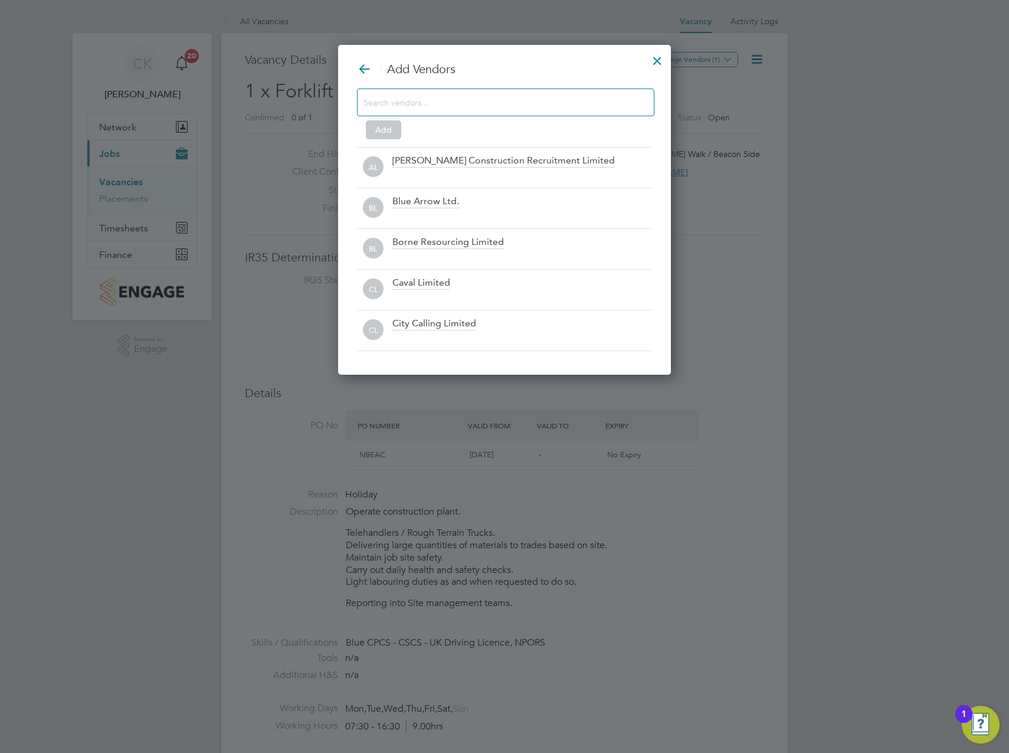
click at [505, 103] on input at bounding box center [495, 101] width 265 height 15
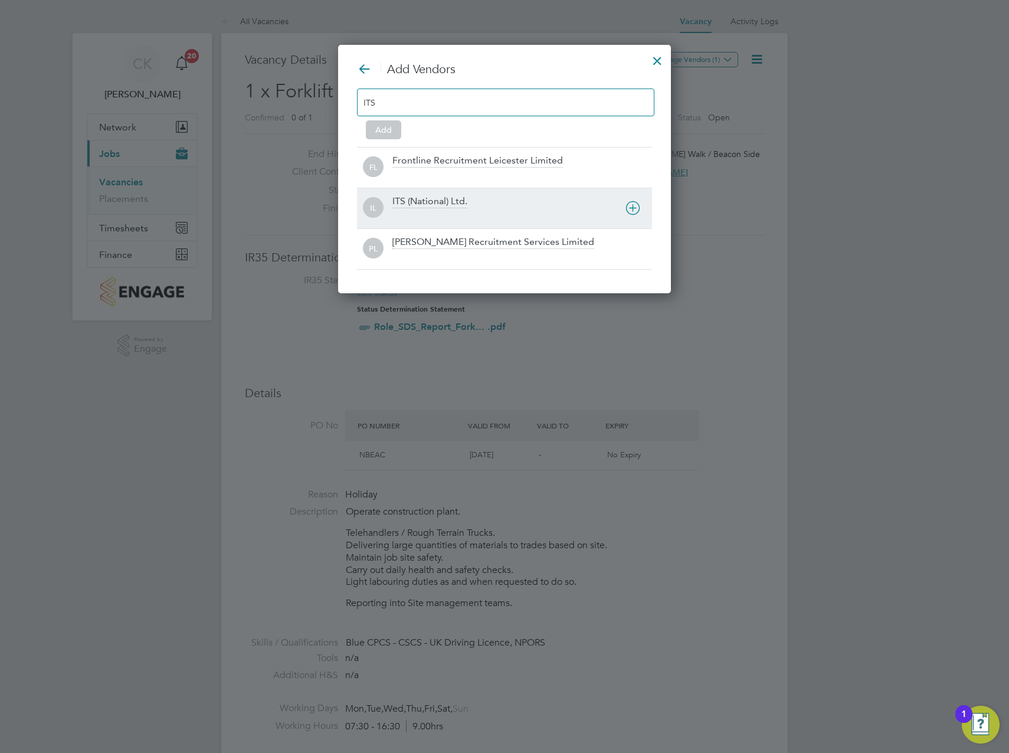
type input "ITS"
click at [631, 211] on icon at bounding box center [632, 208] width 15 height 15
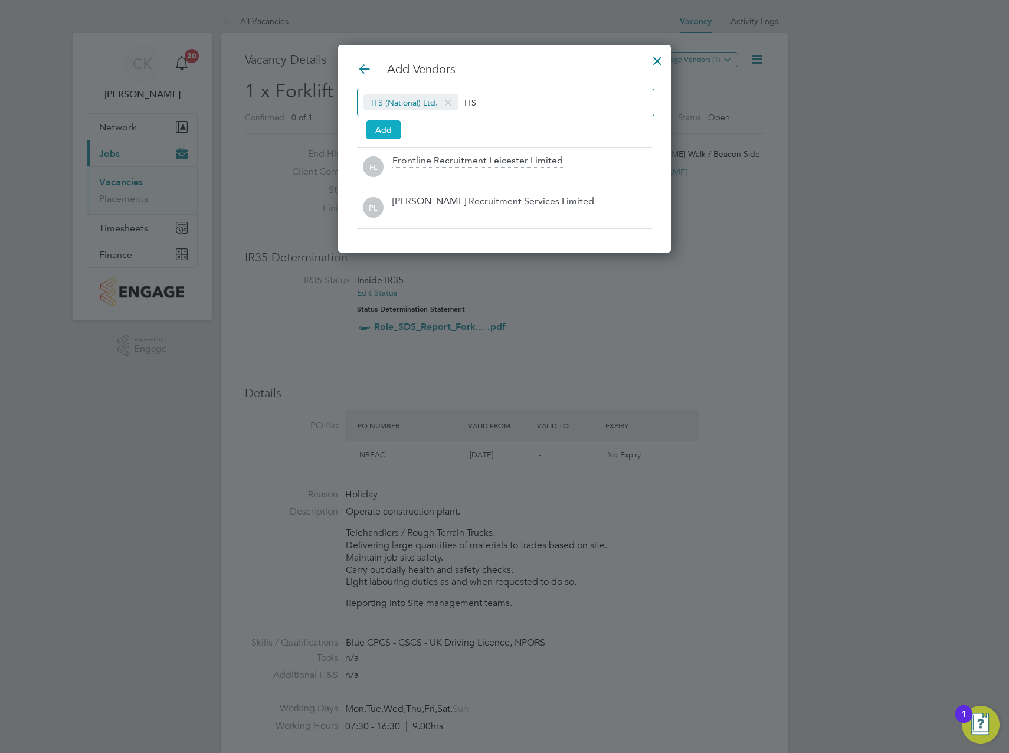
click at [376, 128] on button "Add" at bounding box center [383, 129] width 35 height 19
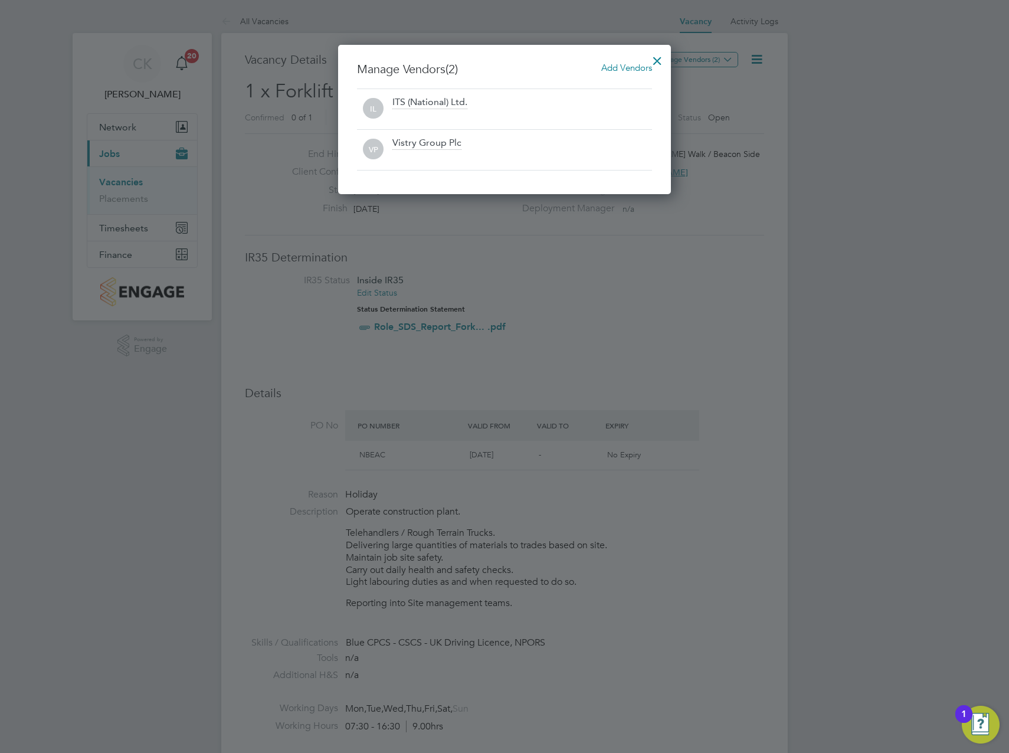
click at [660, 60] on div at bounding box center [656, 57] width 21 height 21
